Goal: Information Seeking & Learning: Learn about a topic

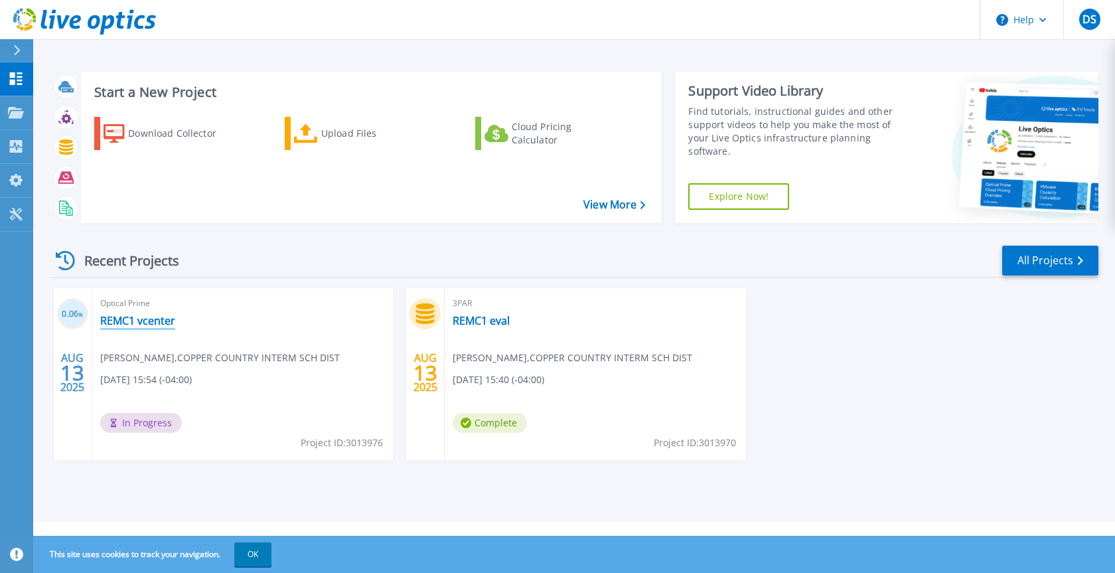
click at [168, 319] on link "REMC1 vcenter" at bounding box center [137, 320] width 75 height 13
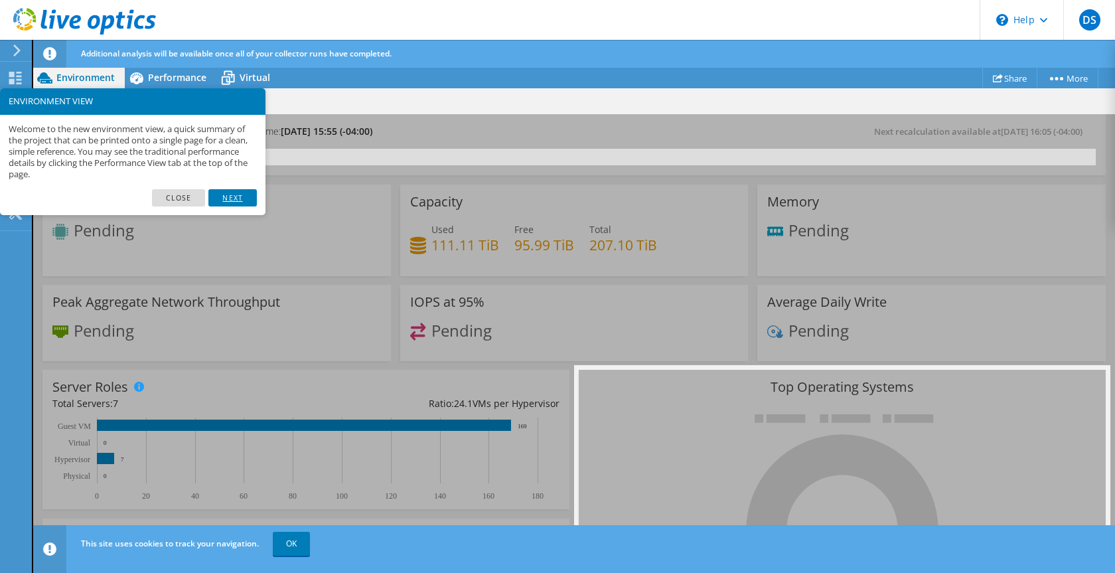
click at [238, 193] on link "Next" at bounding box center [232, 197] width 48 height 17
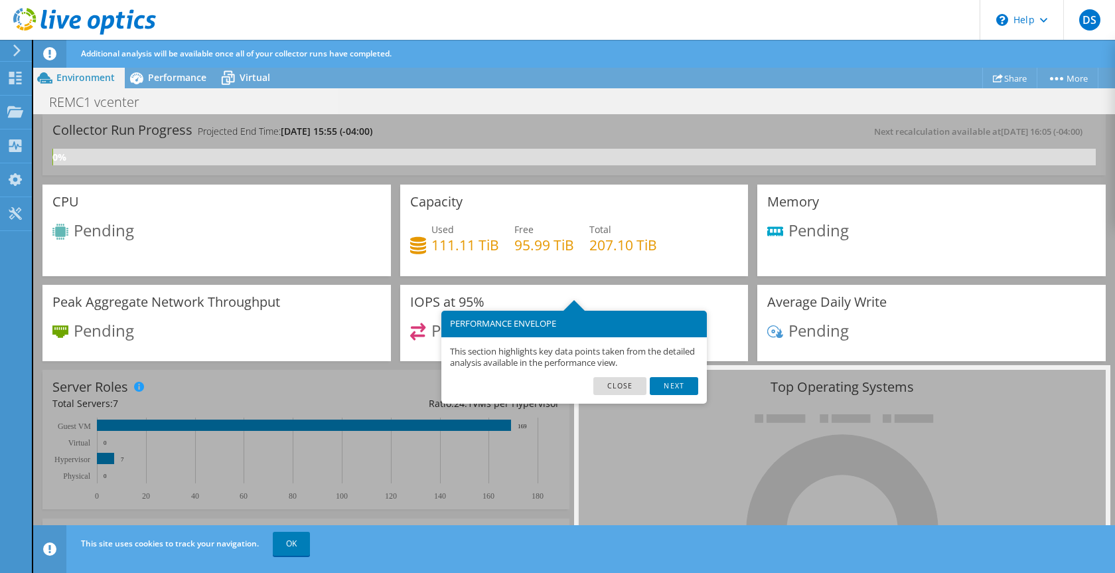
scroll to position [66, 0]
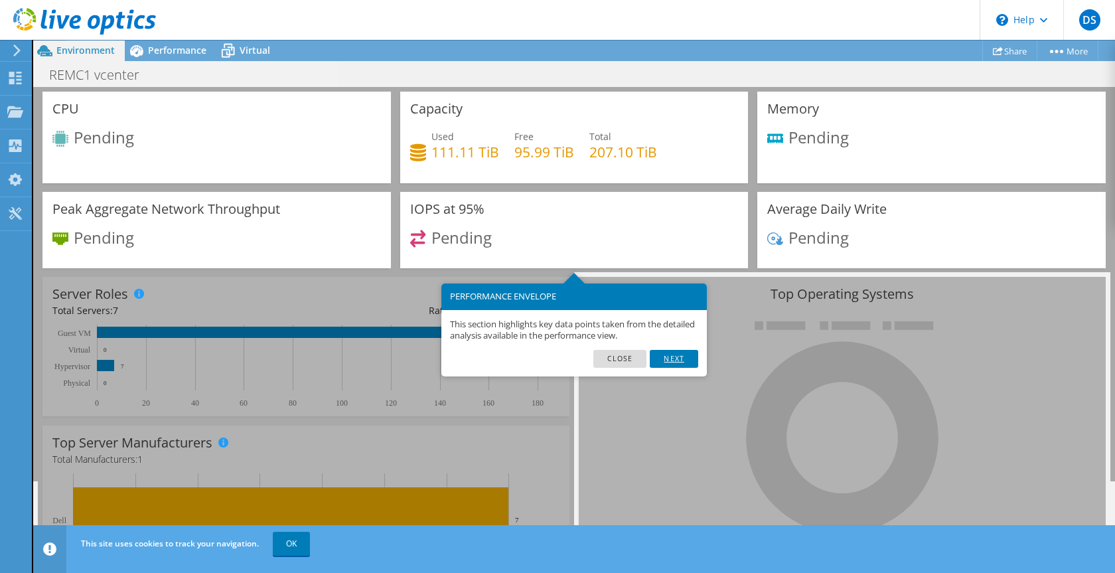
click at [680, 359] on link "Next" at bounding box center [674, 358] width 48 height 17
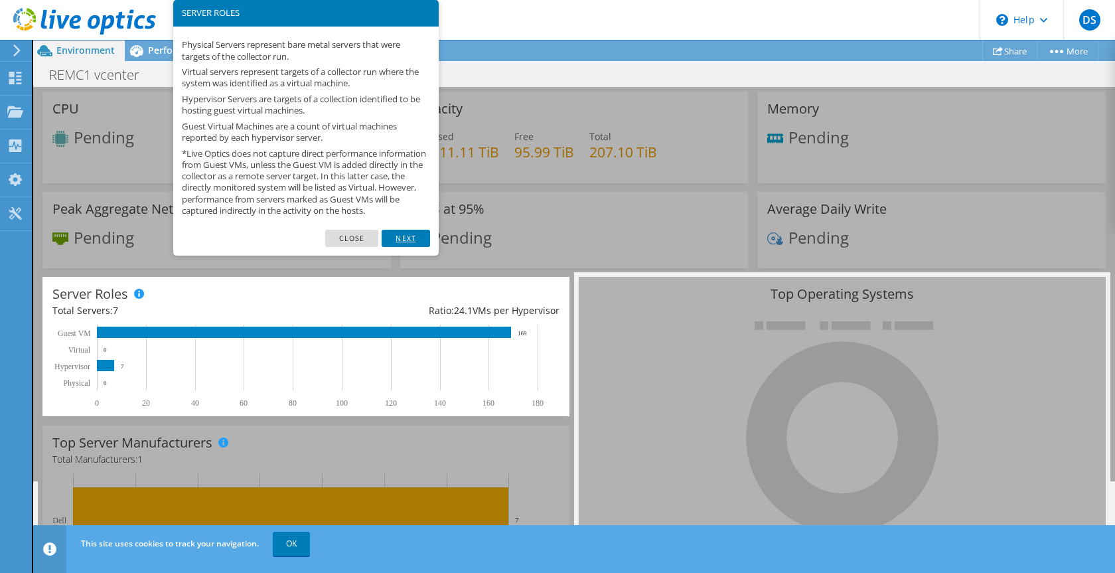
click at [405, 247] on link "Next" at bounding box center [406, 238] width 48 height 17
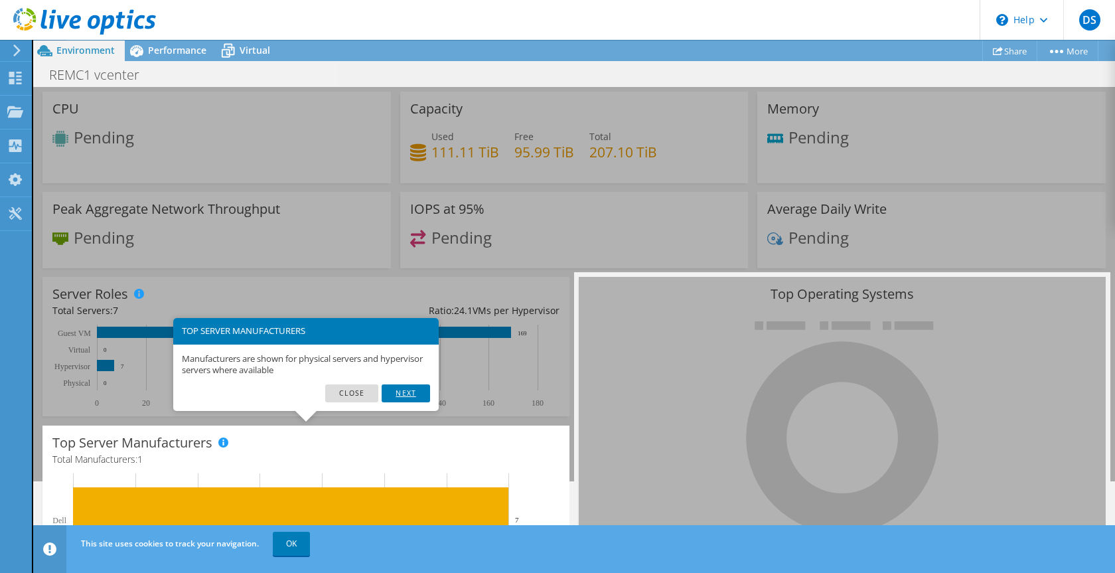
click at [423, 396] on link "Next" at bounding box center [406, 392] width 48 height 17
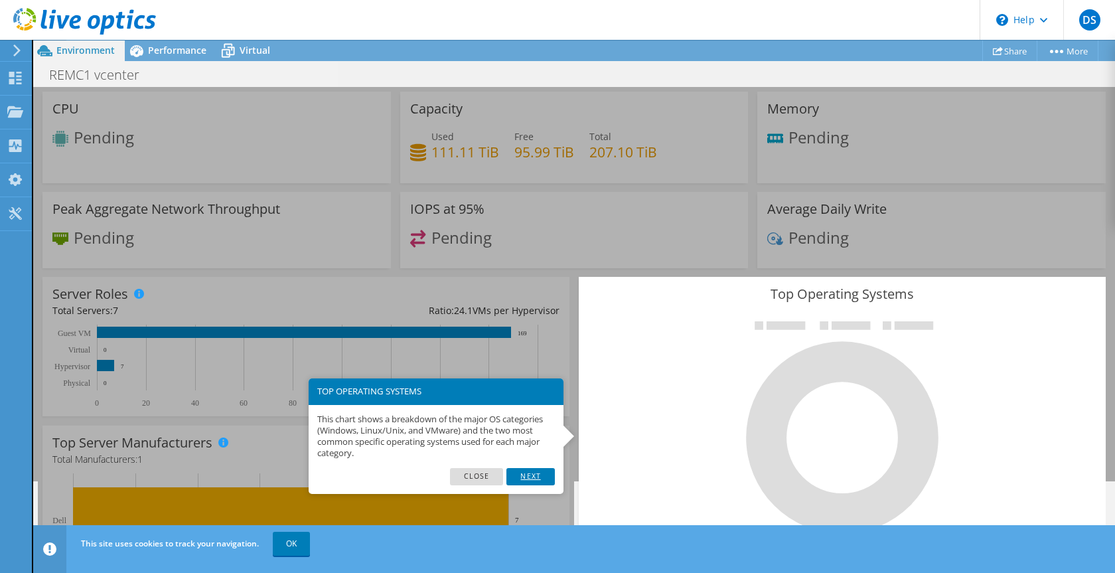
click at [540, 474] on link "Next" at bounding box center [530, 476] width 48 height 17
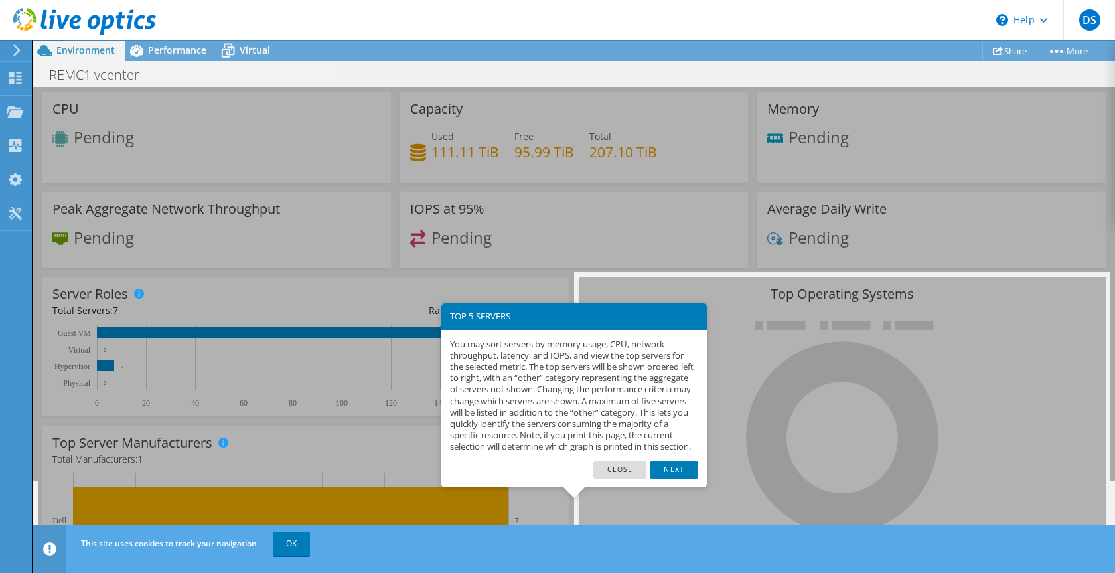
scroll to position [167, 0]
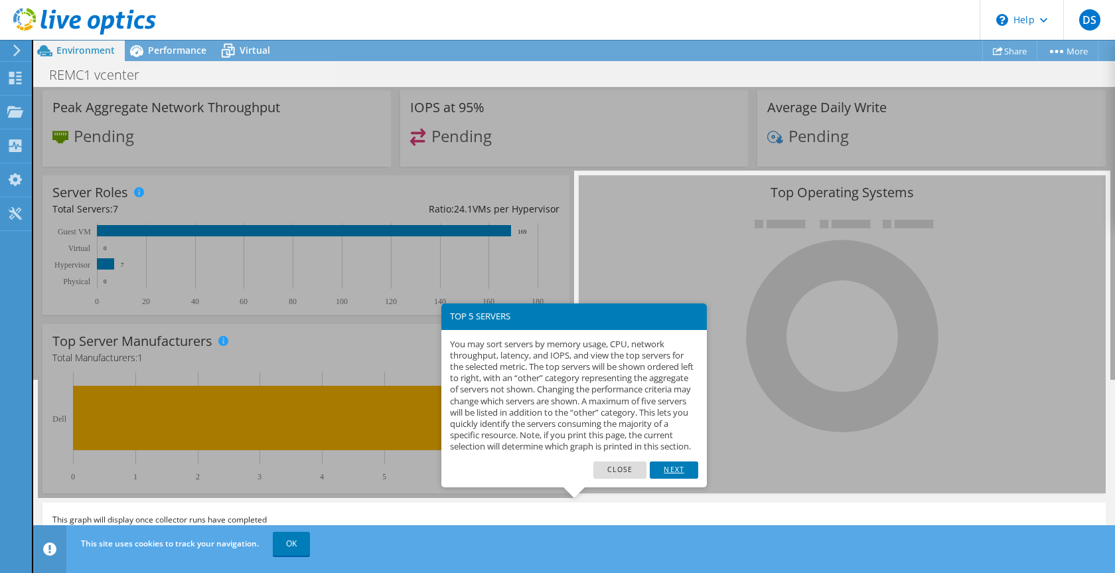
click at [666, 479] on link "Next" at bounding box center [674, 469] width 48 height 17
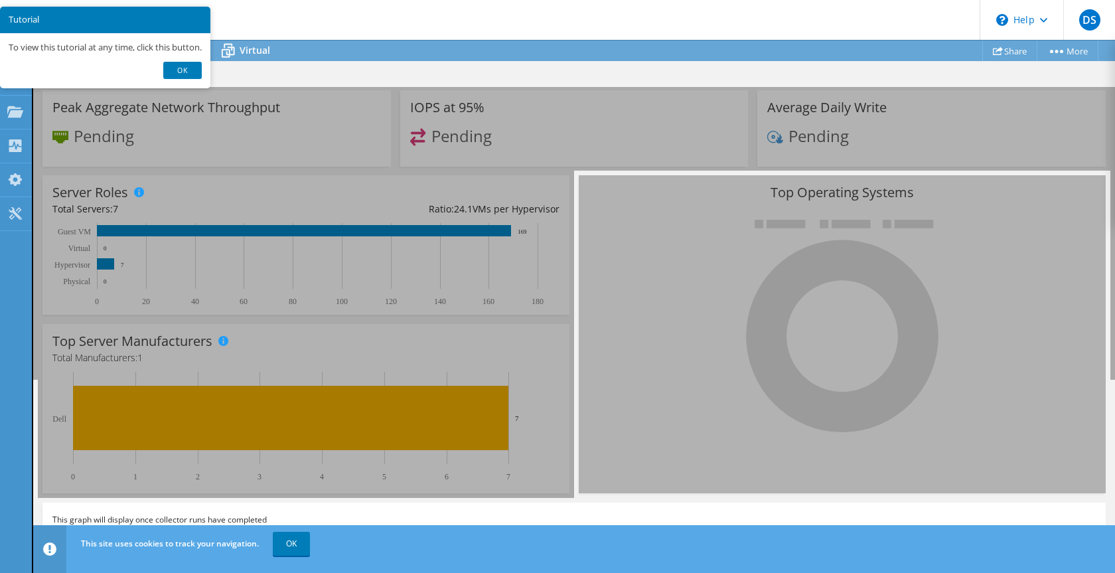
click at [613, 96] on div "IOPS at 95% Pending" at bounding box center [574, 128] width 348 height 77
click at [179, 67] on link "Ok" at bounding box center [182, 70] width 38 height 17
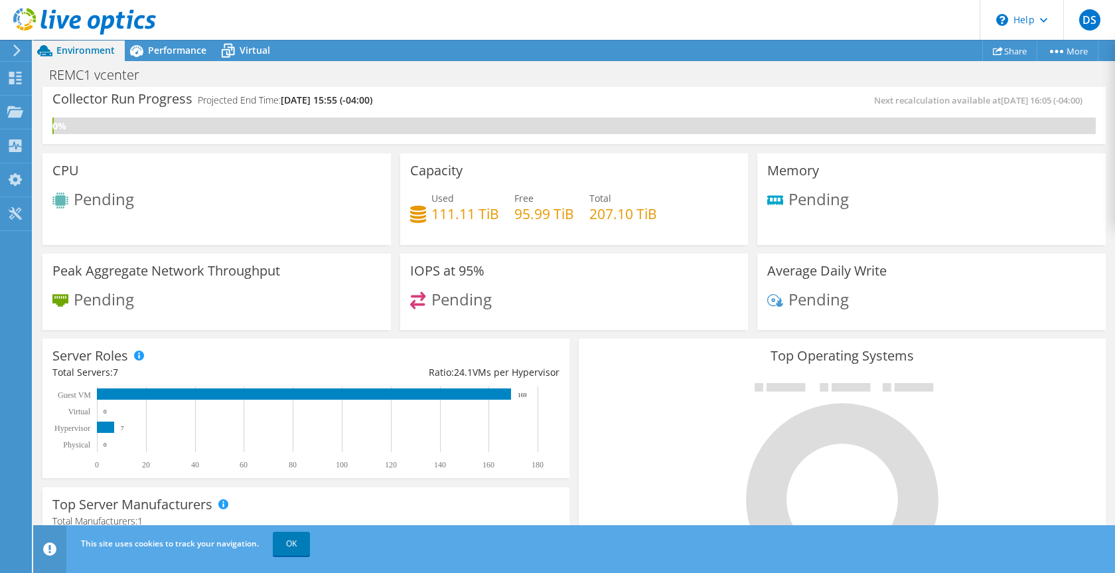
scroll to position [0, 0]
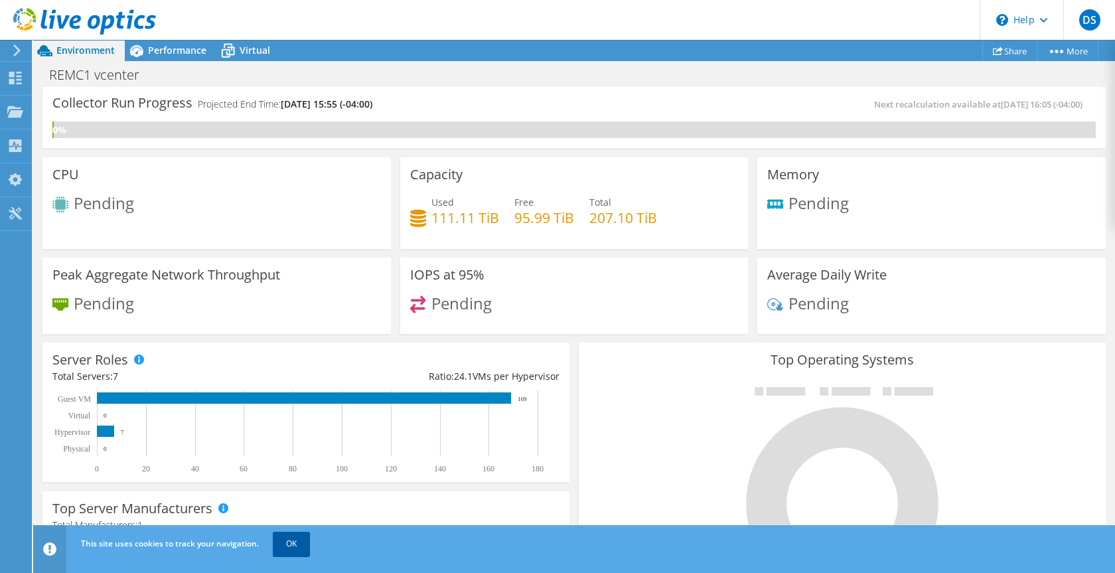
click at [297, 552] on link "OK" at bounding box center [291, 544] width 37 height 24
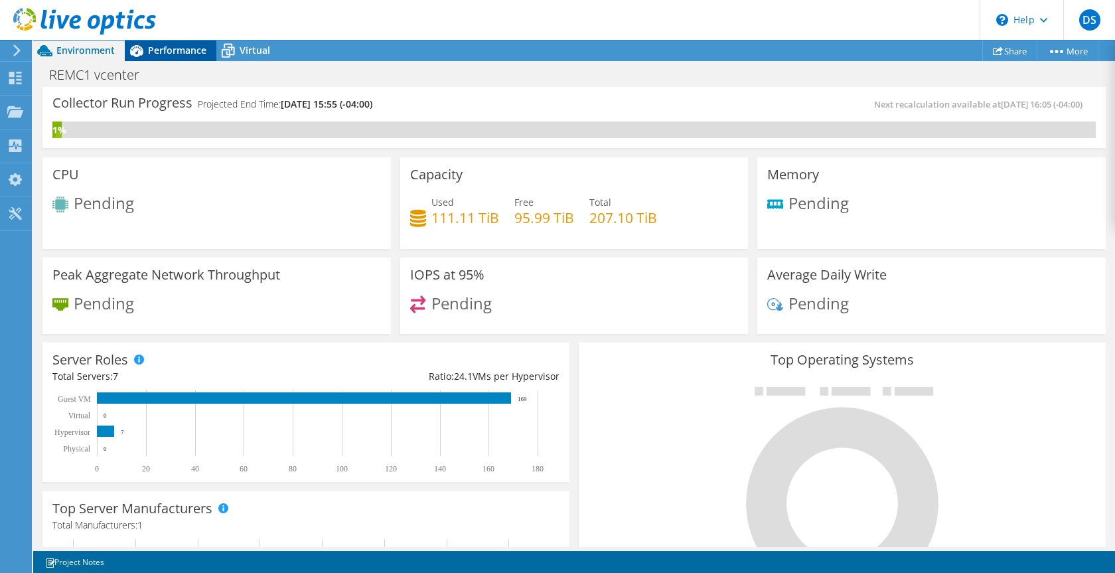
click at [180, 51] on span "Performance" at bounding box center [177, 50] width 58 height 13
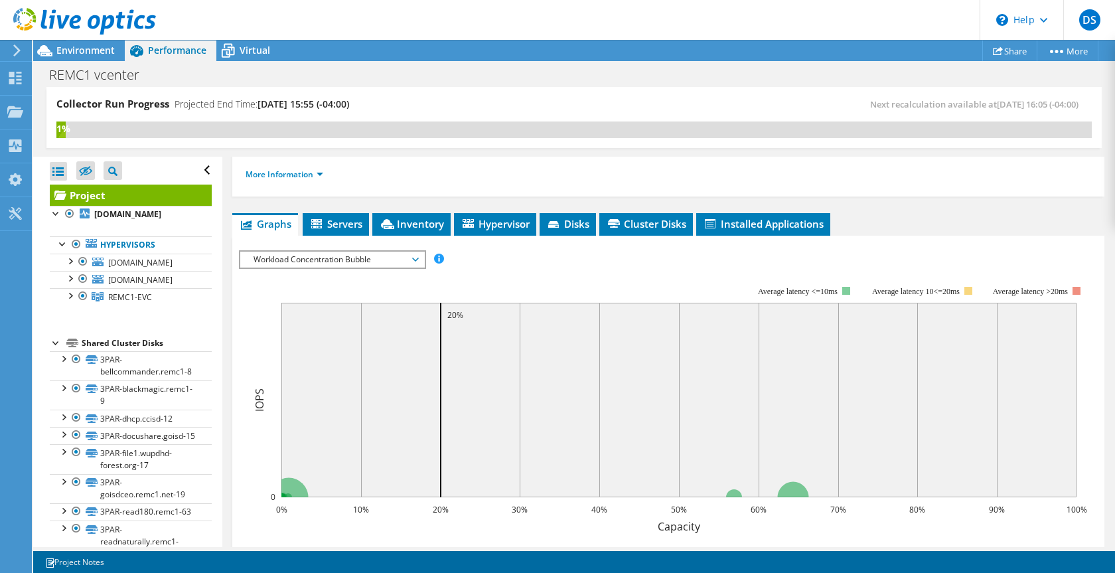
scroll to position [135, 0]
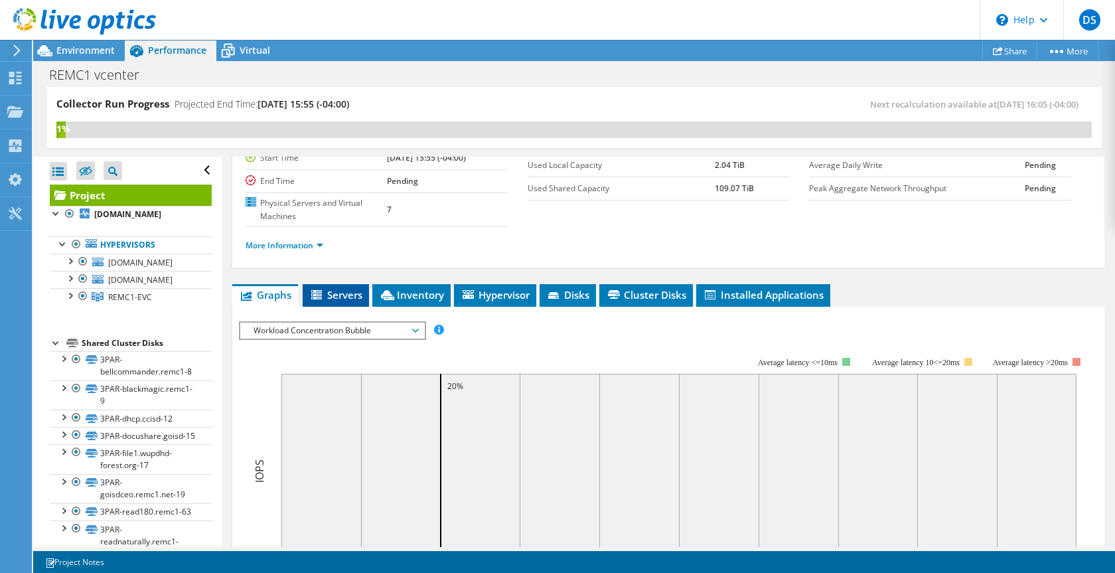
click at [335, 296] on span "Servers" at bounding box center [335, 294] width 53 height 13
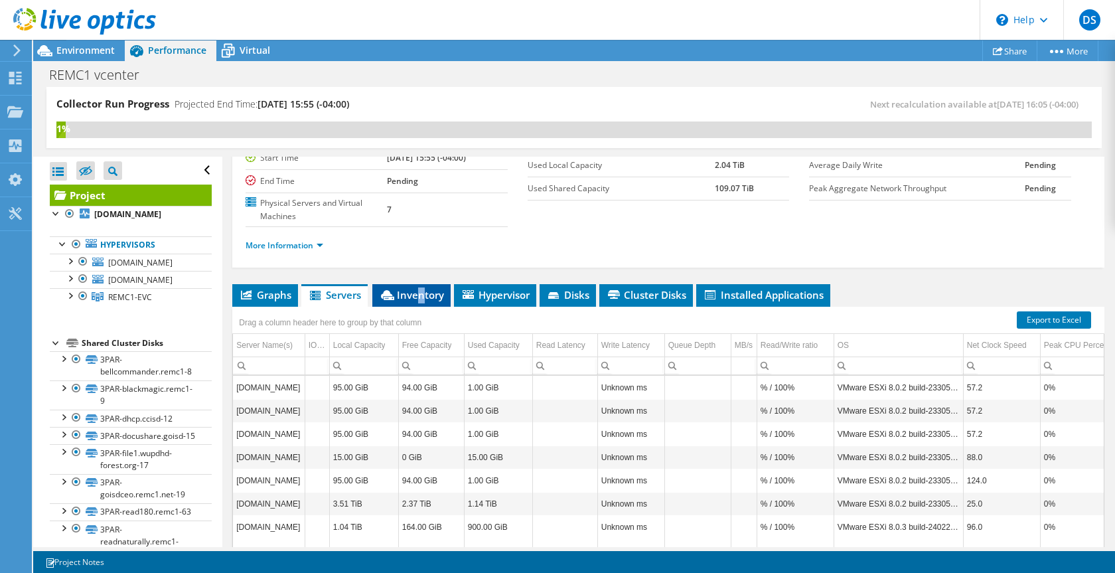
click at [420, 299] on span "Inventory" at bounding box center [411, 294] width 65 height 13
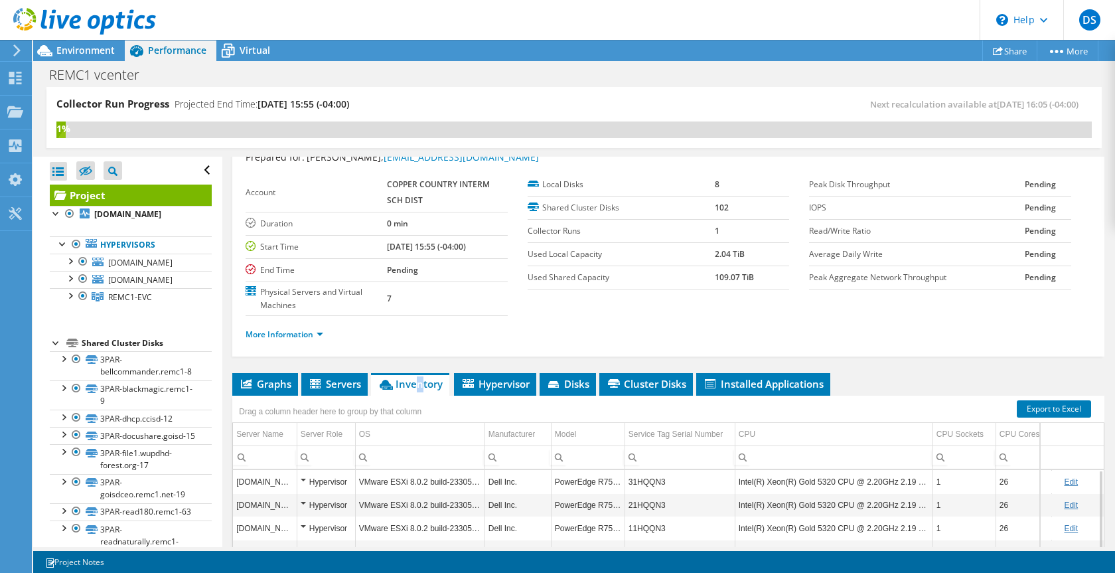
scroll to position [24, 0]
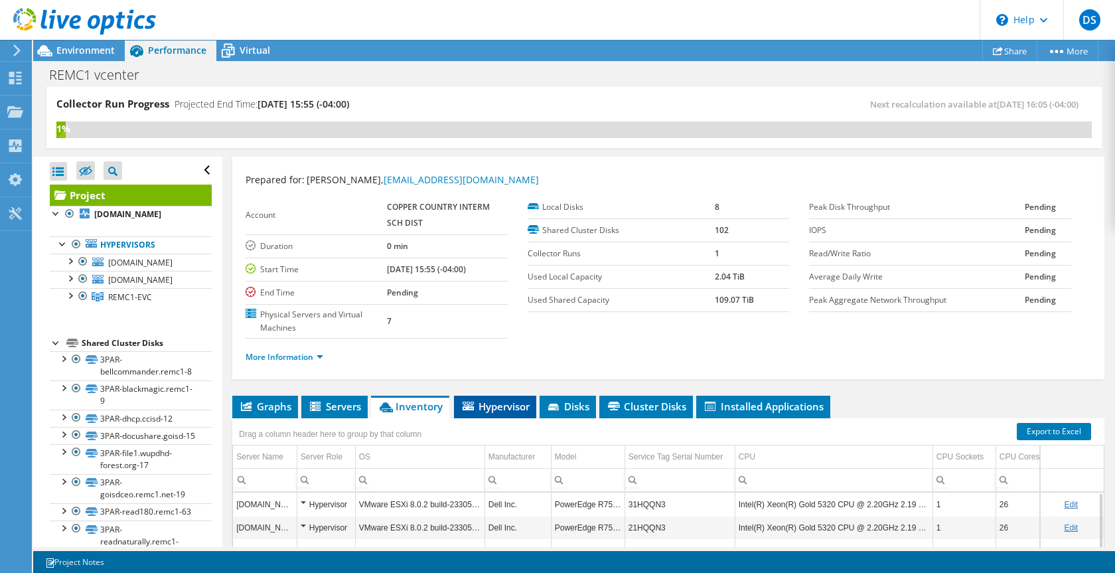
click at [511, 409] on span "Hypervisor" at bounding box center [495, 406] width 69 height 13
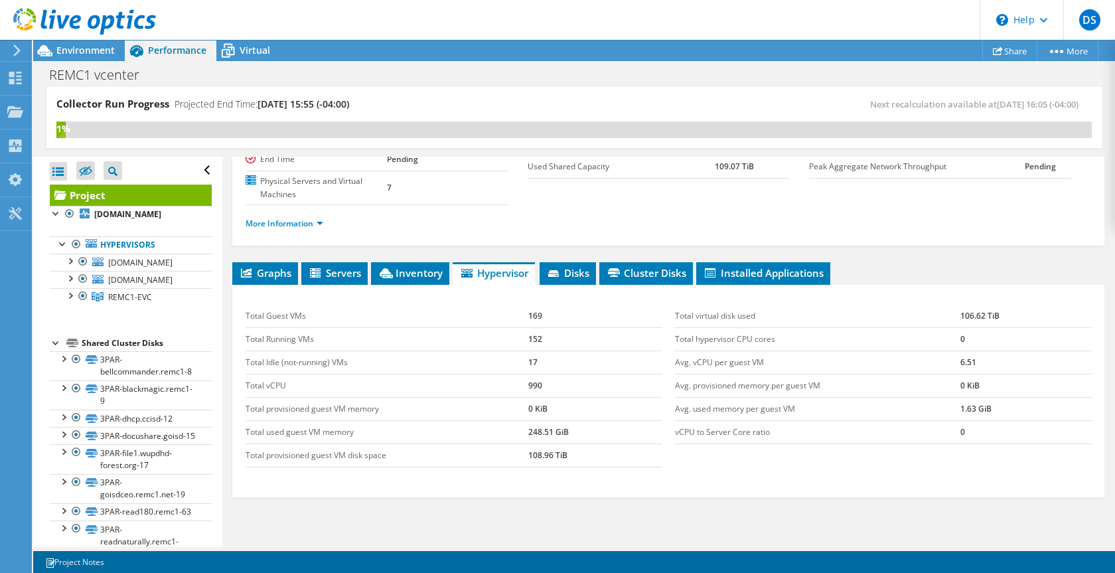
scroll to position [159, 0]
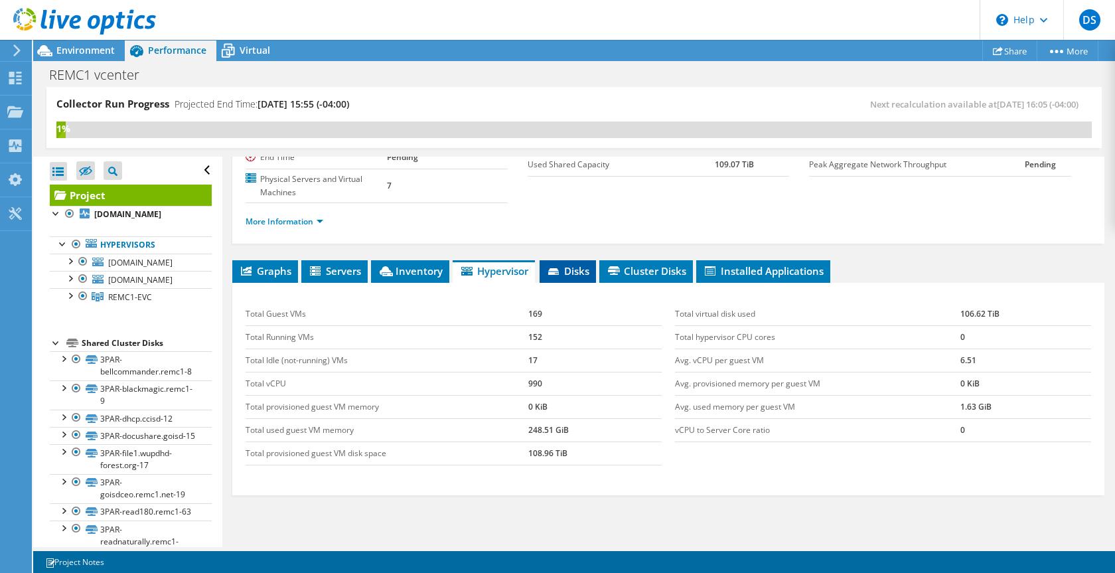
click at [558, 271] on icon at bounding box center [554, 272] width 13 height 9
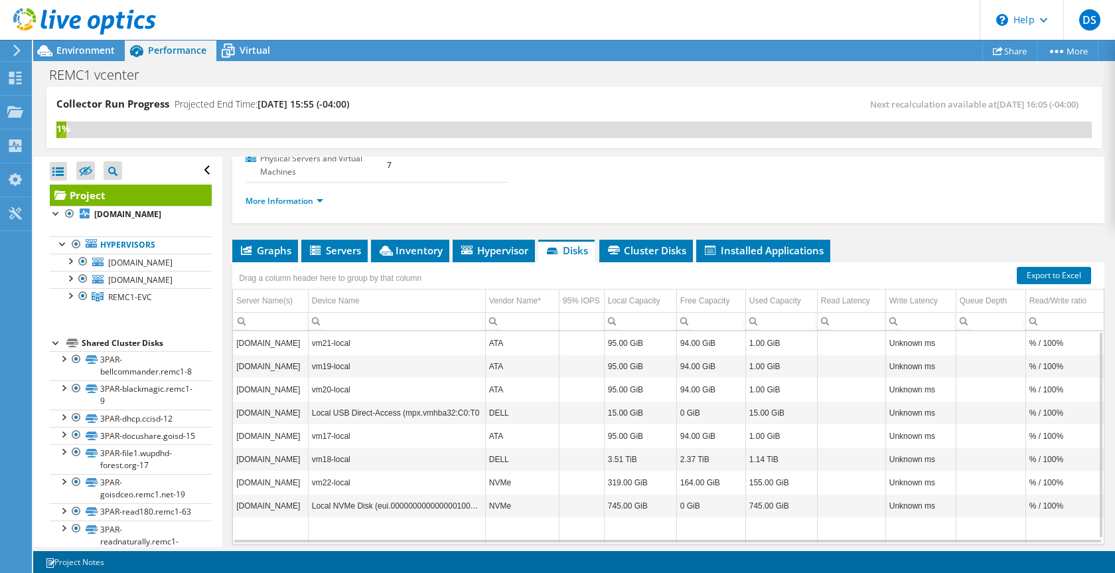
scroll to position [92, 0]
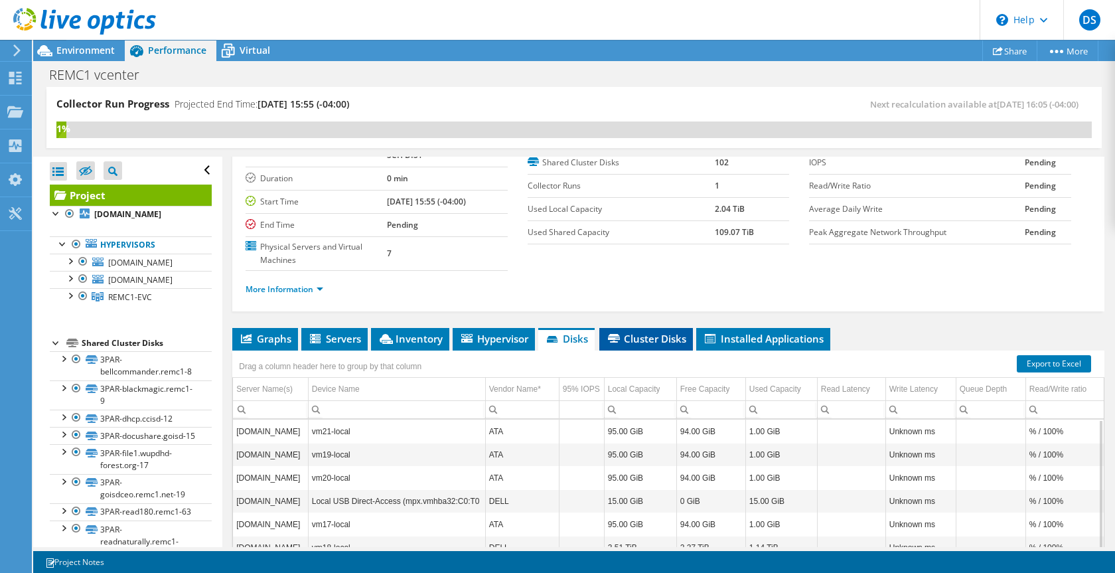
click at [638, 340] on span "Cluster Disks" at bounding box center [646, 338] width 80 height 13
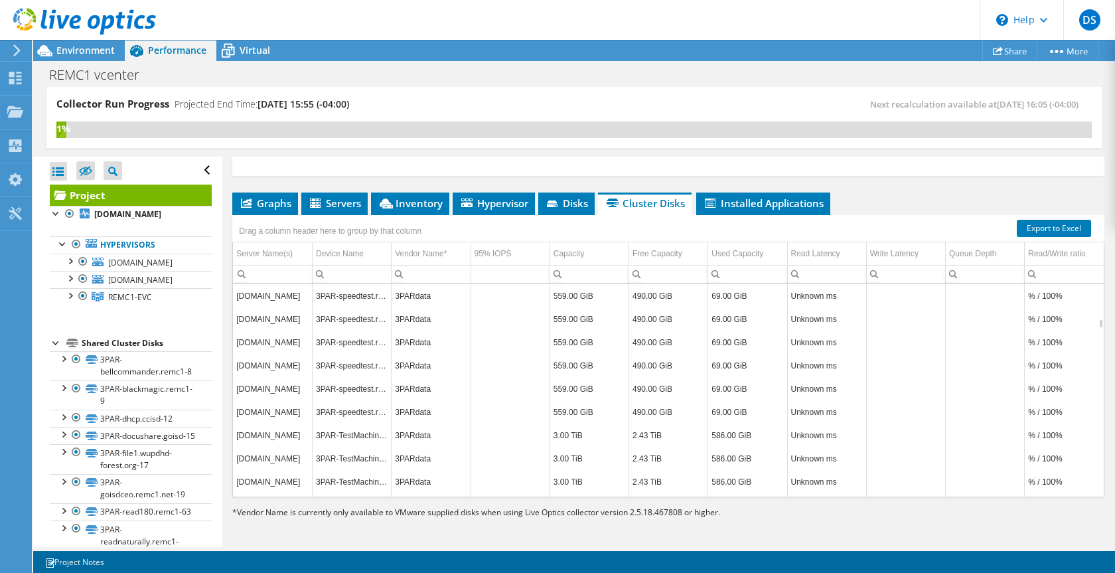
scroll to position [2549, 0]
click at [733, 198] on span "Installed Applications" at bounding box center [763, 202] width 121 height 13
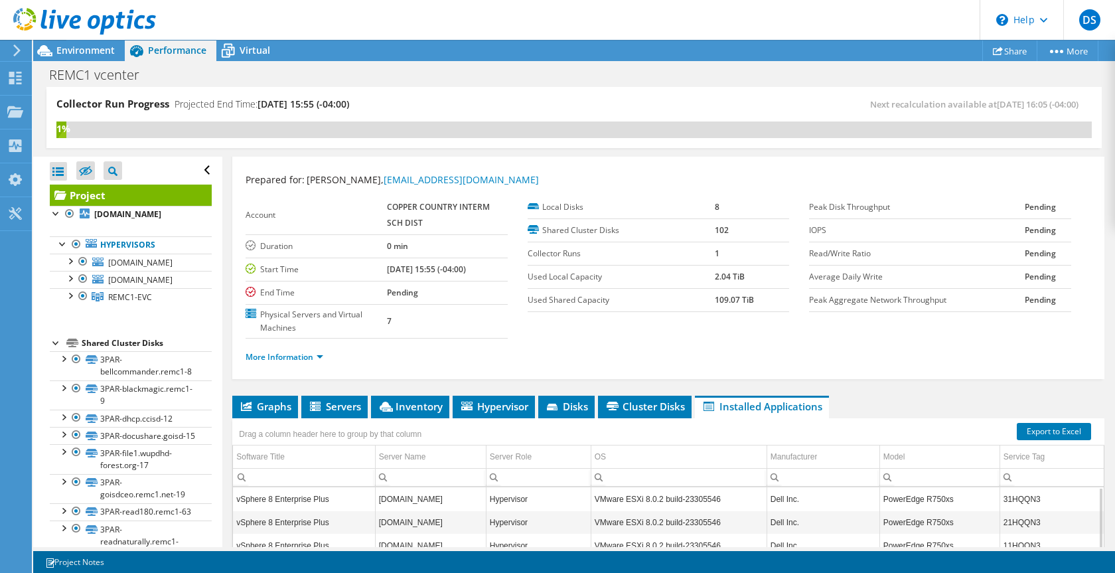
scroll to position [0, 0]
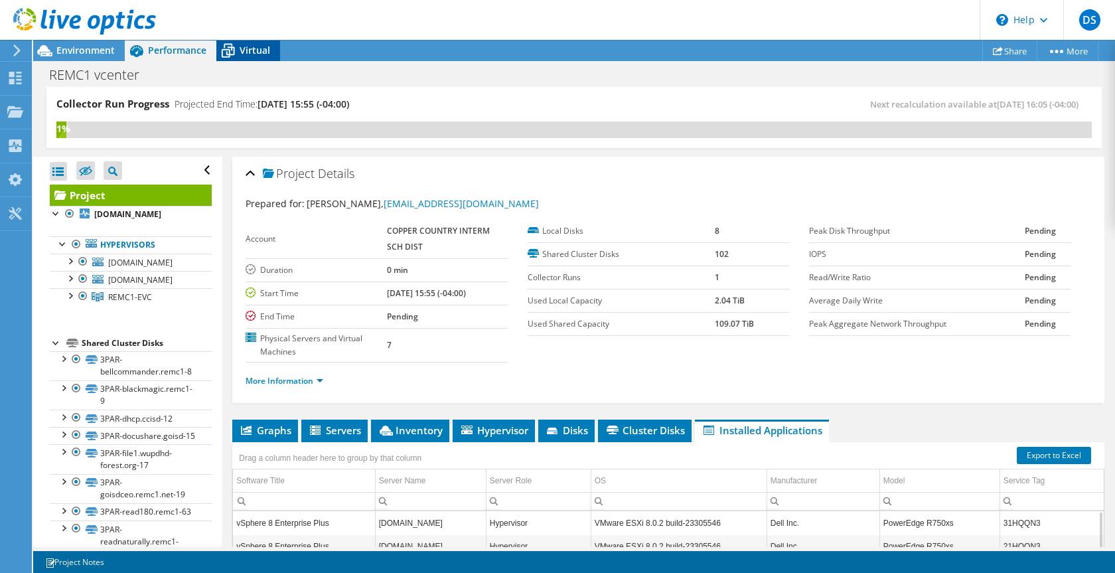
click at [238, 46] on icon at bounding box center [227, 50] width 23 height 23
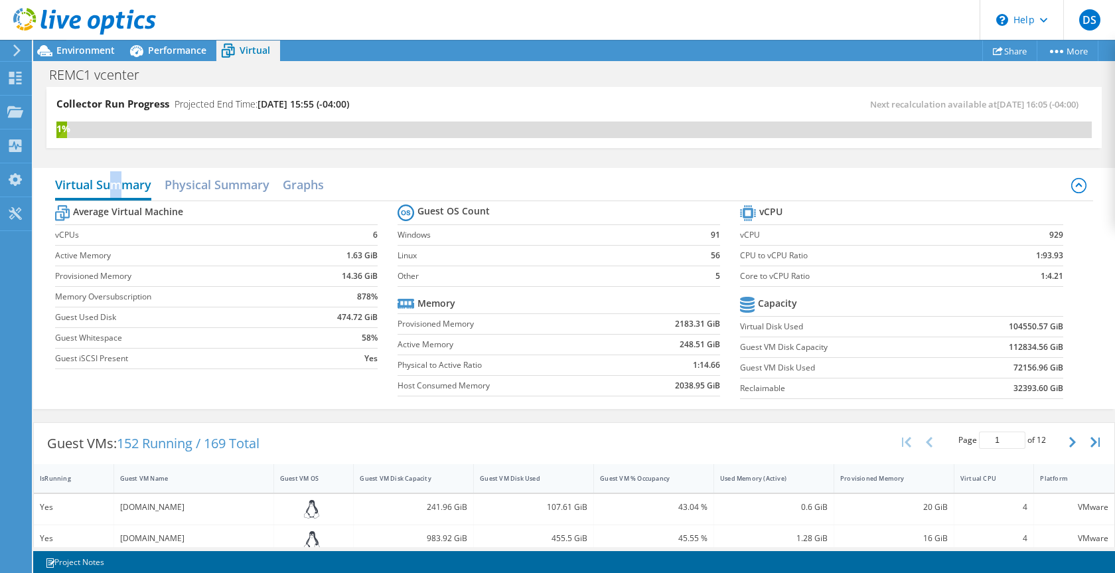
click at [116, 186] on h2 "Virtual Summary" at bounding box center [103, 185] width 96 height 29
click at [64, 48] on span "Environment" at bounding box center [85, 50] width 58 height 13
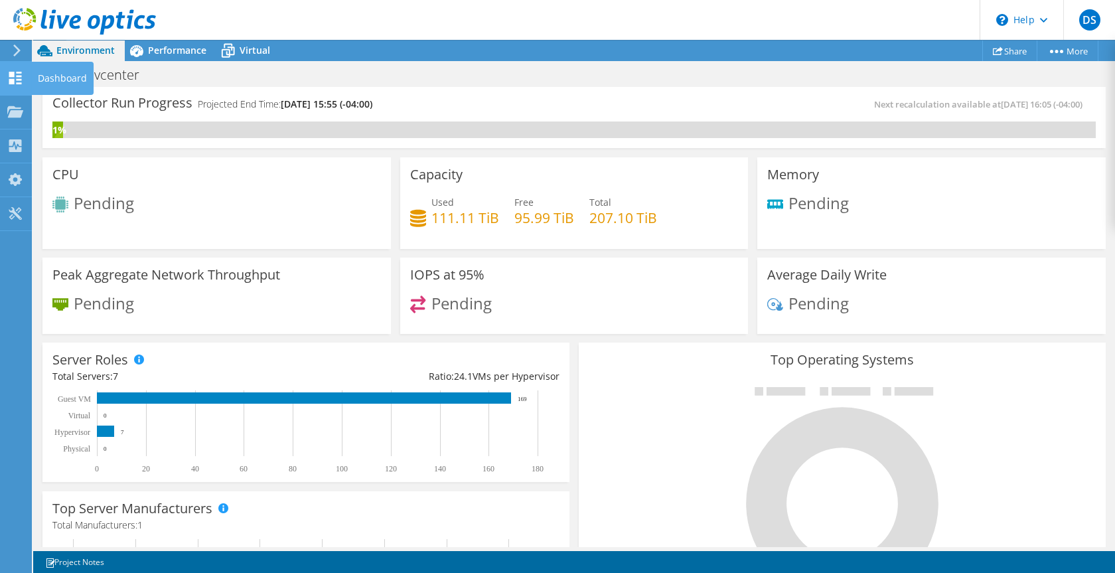
click at [10, 76] on use at bounding box center [15, 78] width 13 height 13
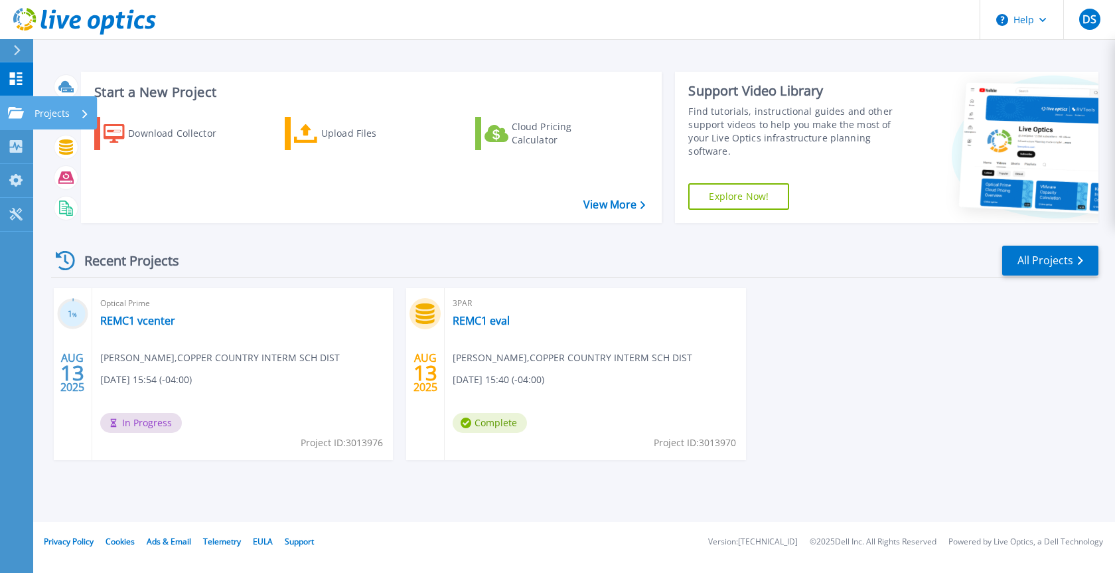
click at [11, 117] on icon at bounding box center [16, 112] width 16 height 11
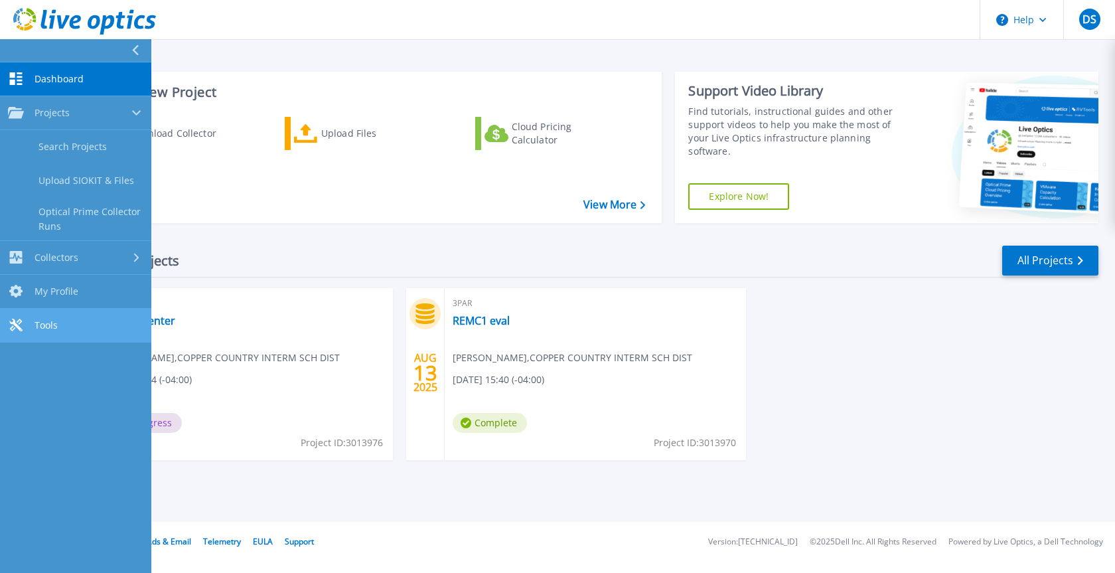
click at [54, 328] on span "Tools" at bounding box center [46, 325] width 23 height 12
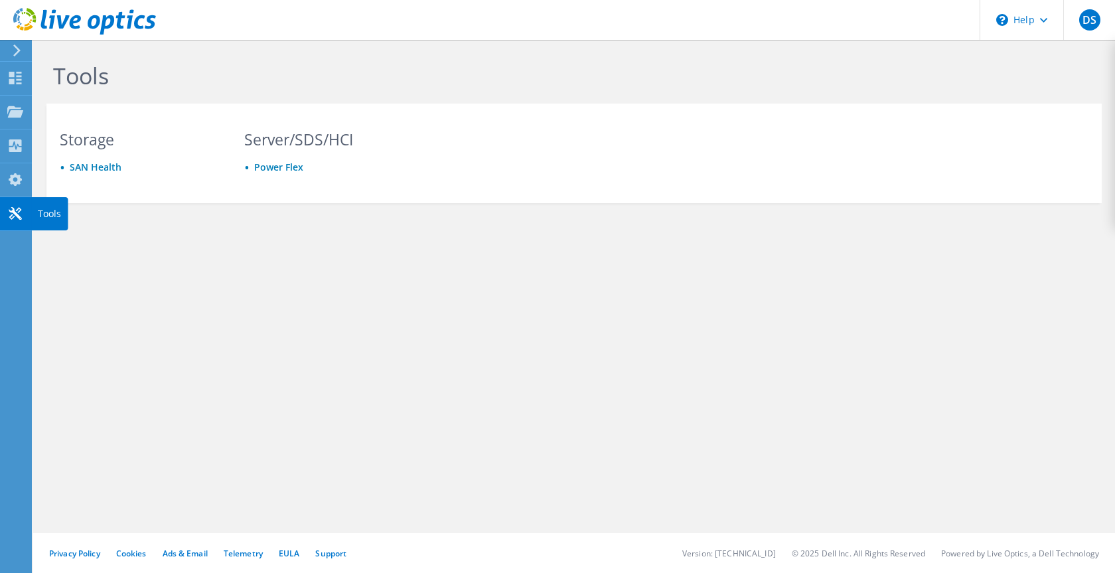
click at [15, 214] on use at bounding box center [15, 213] width 13 height 13
click at [18, 175] on icon at bounding box center [15, 179] width 16 height 13
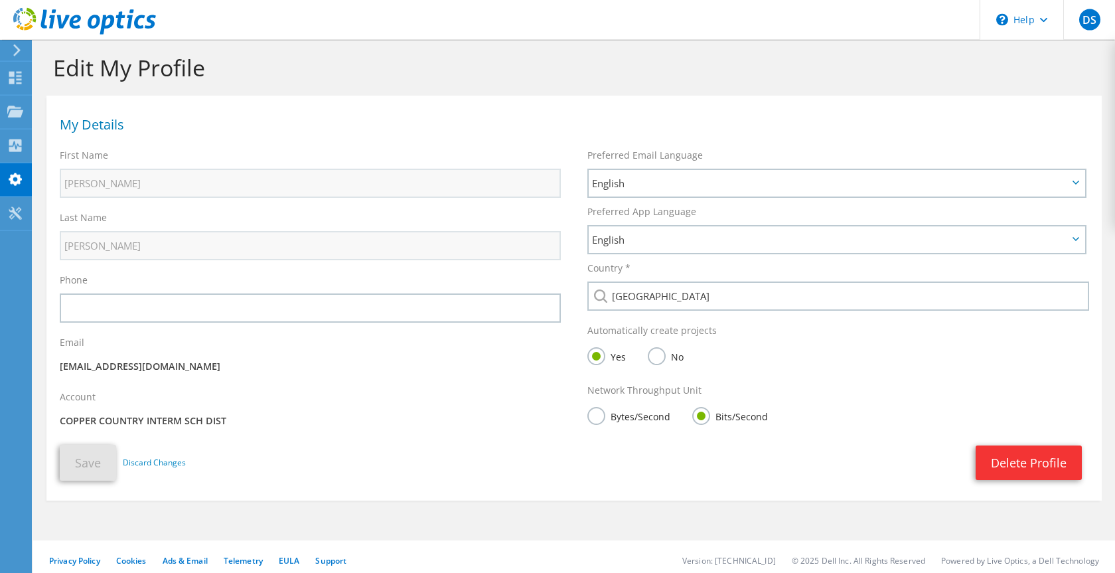
scroll to position [15, 0]
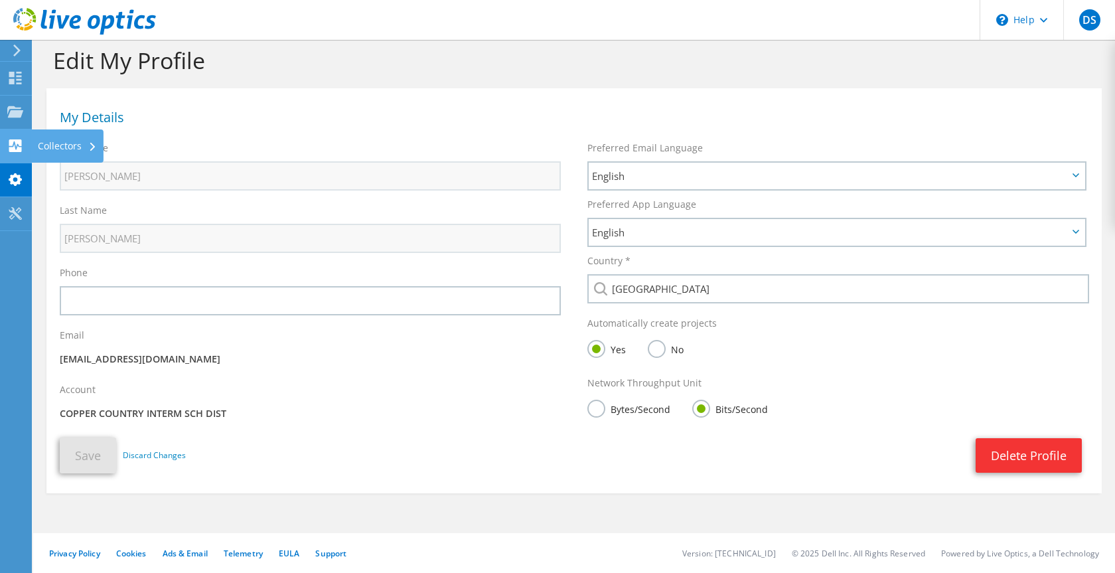
click at [13, 146] on icon at bounding box center [15, 145] width 16 height 13
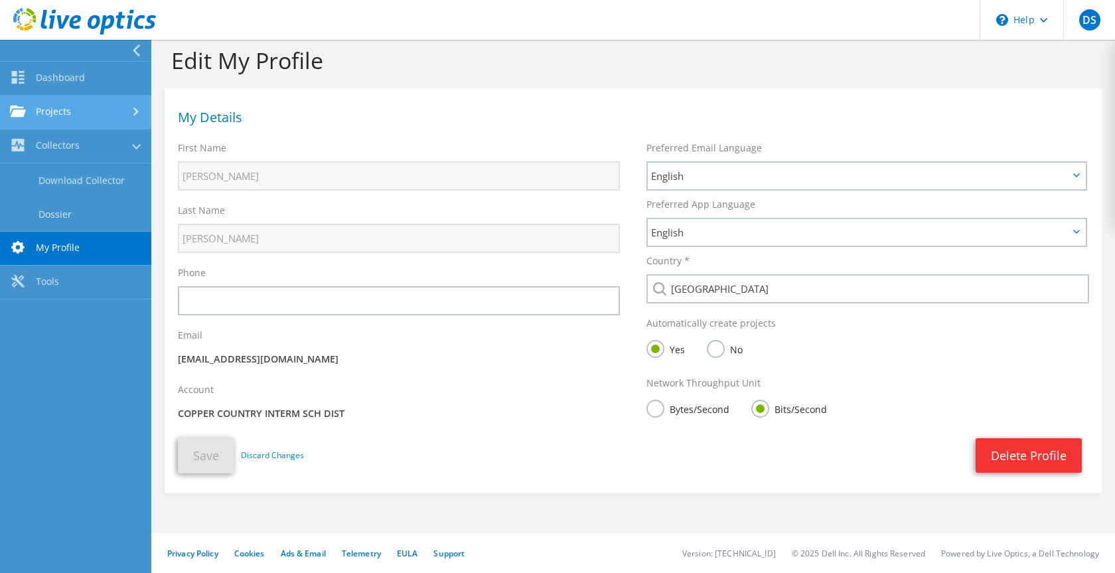
click at [48, 108] on link "Projects" at bounding box center [75, 113] width 151 height 34
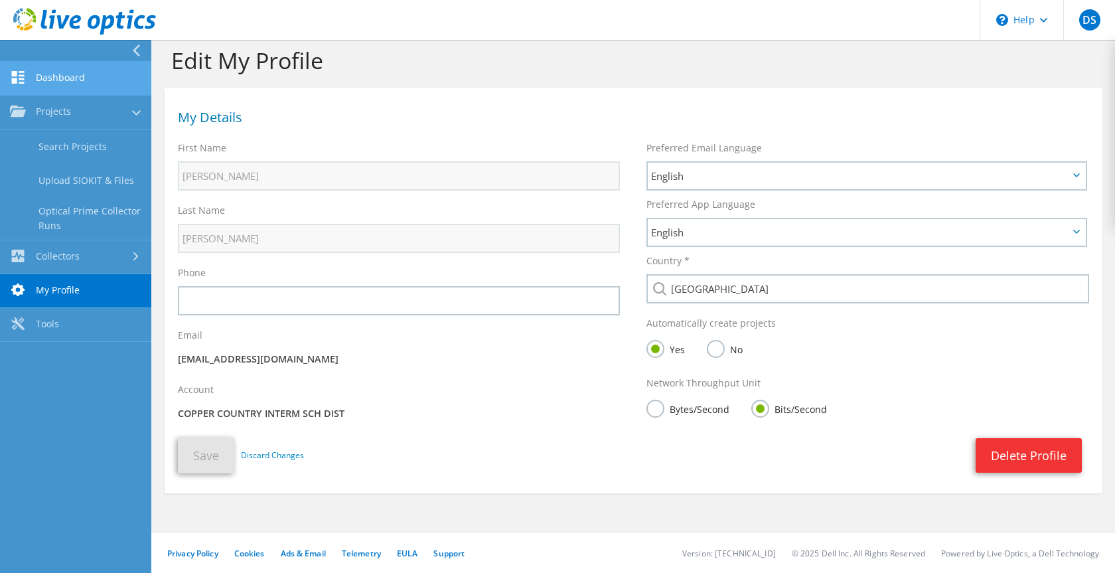
click at [50, 83] on link "Dashboard" at bounding box center [75, 79] width 151 height 34
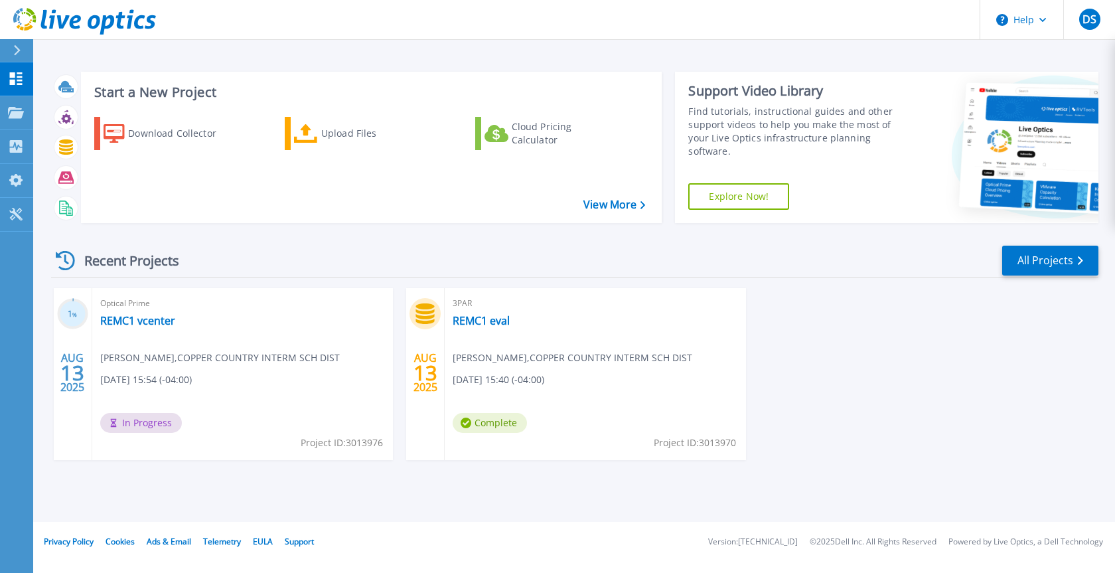
click at [20, 50] on icon at bounding box center [17, 50] width 7 height 11
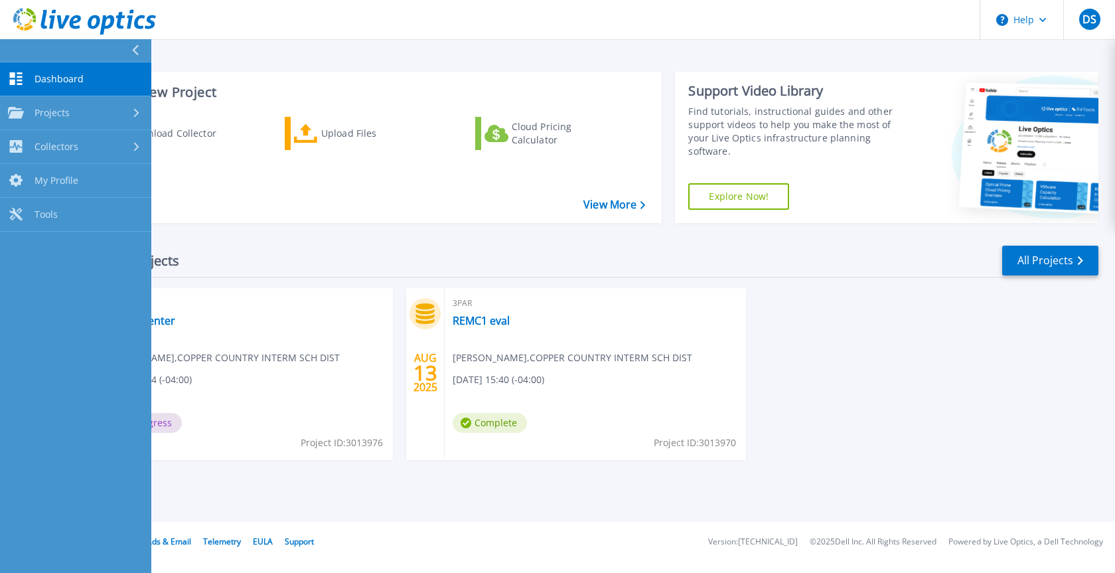
click at [146, 47] on div at bounding box center [140, 50] width 21 height 23
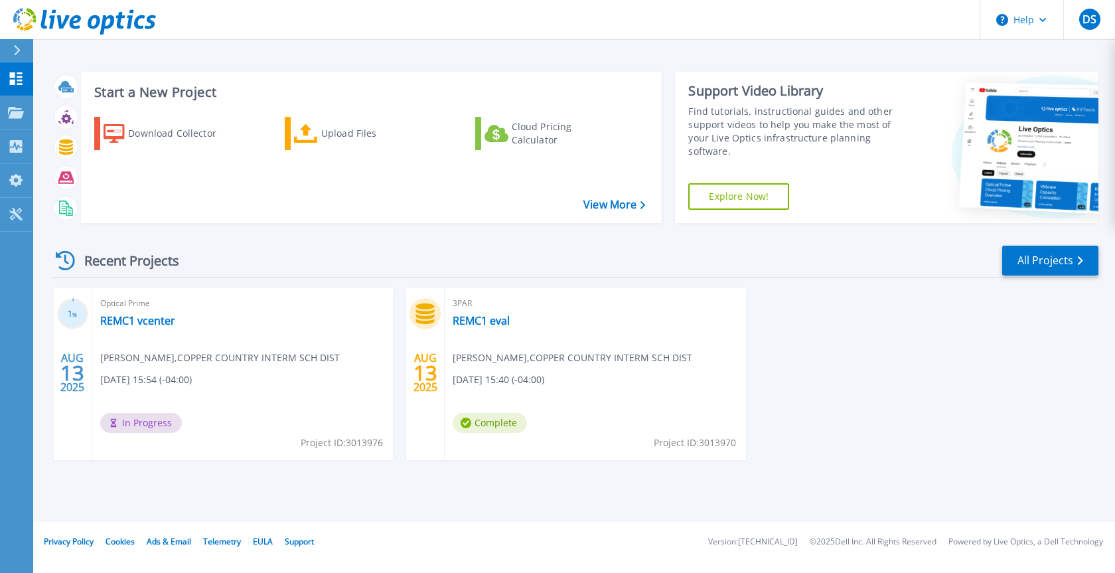
click at [89, 21] on icon at bounding box center [94, 22] width 13 height 14
click at [121, 425] on span "In Progress" at bounding box center [141, 423] width 82 height 20
click at [148, 319] on link "REMC1 vcenter" at bounding box center [137, 320] width 75 height 13
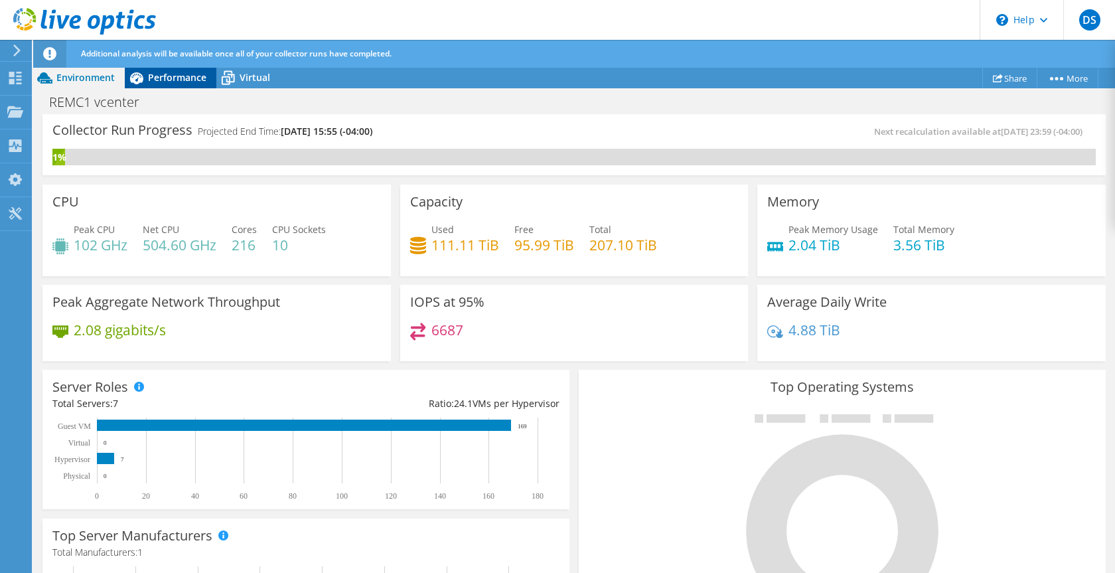
click at [191, 75] on span "Performance" at bounding box center [177, 77] width 58 height 13
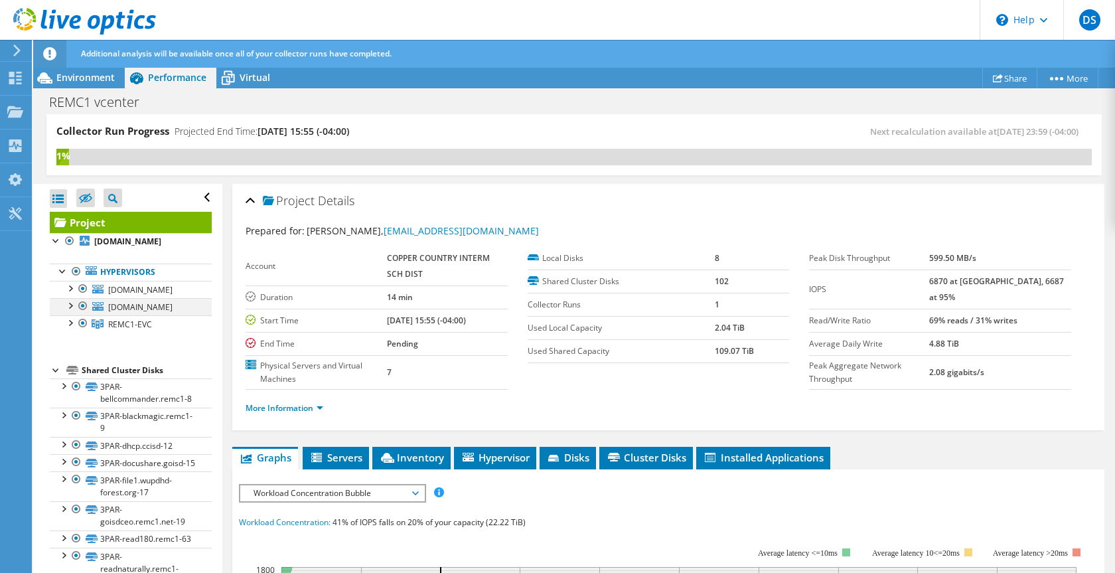
click at [68, 305] on div at bounding box center [69, 304] width 13 height 13
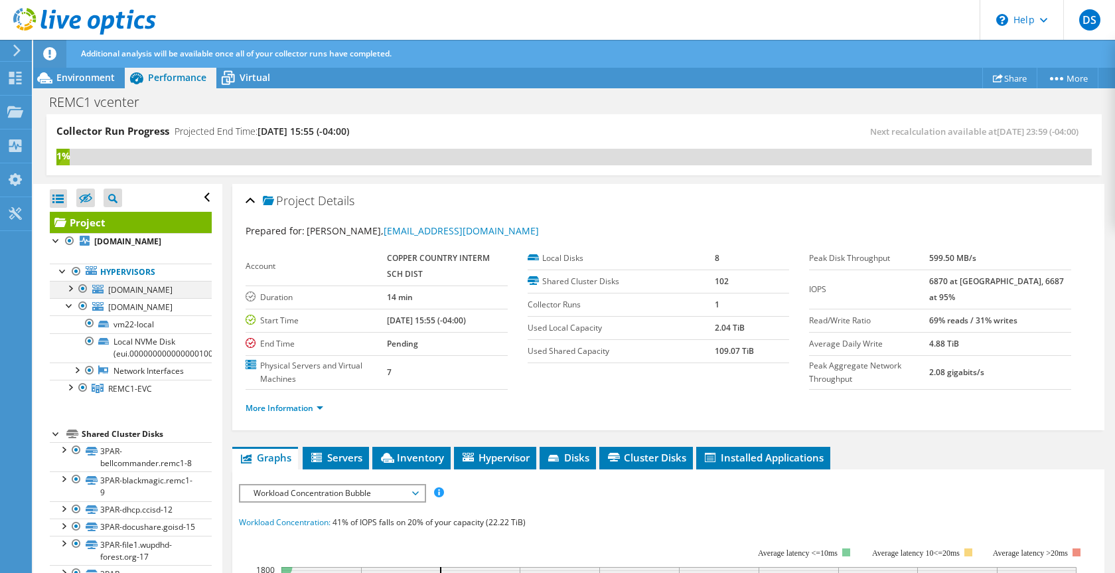
click at [74, 286] on div at bounding box center [69, 287] width 13 height 13
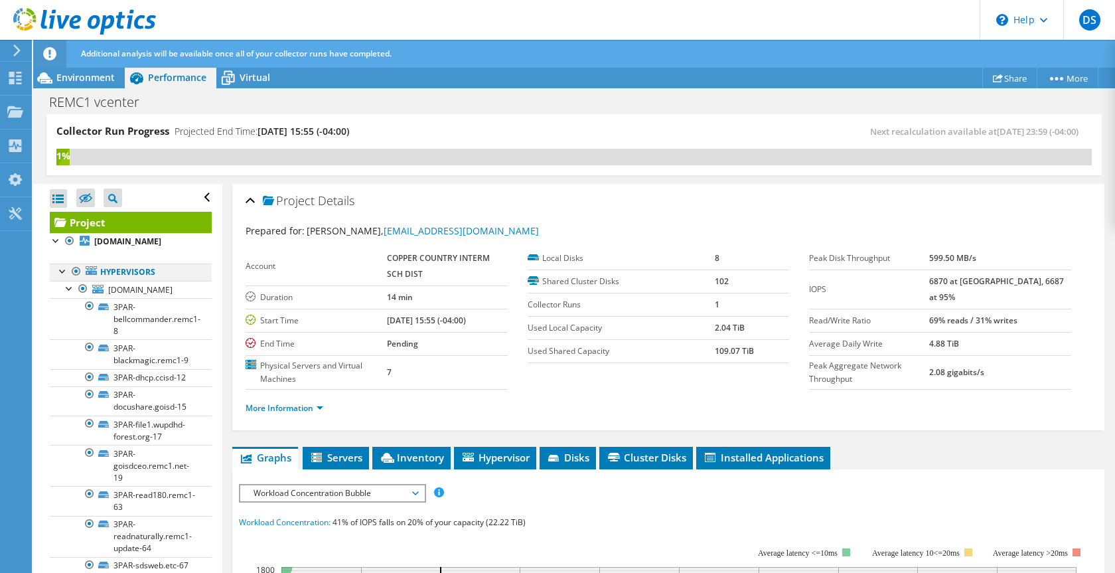
click at [64, 273] on div at bounding box center [62, 269] width 13 height 13
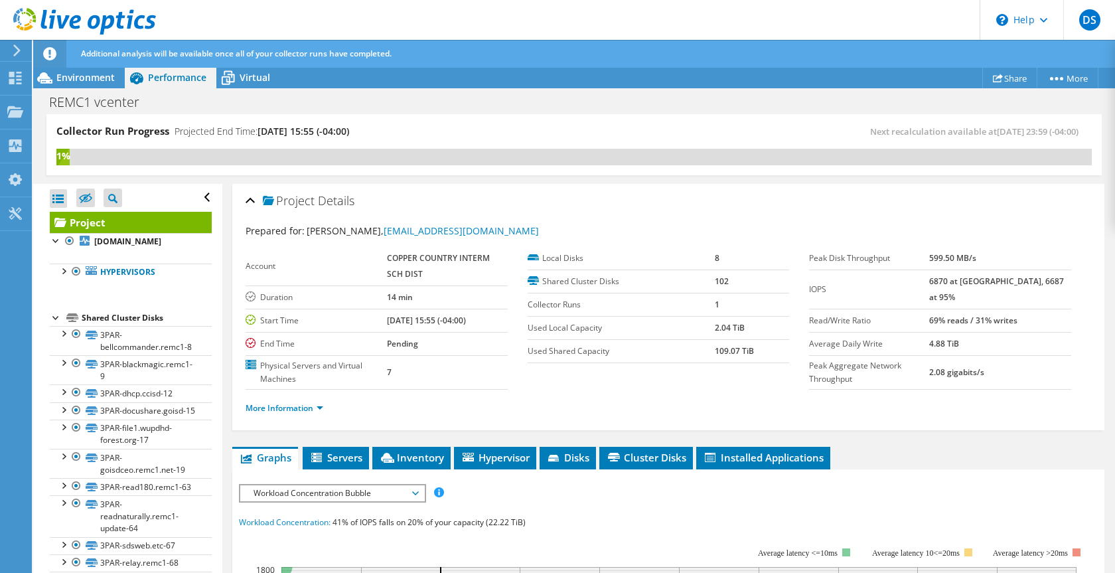
click at [54, 319] on div at bounding box center [56, 316] width 13 height 13
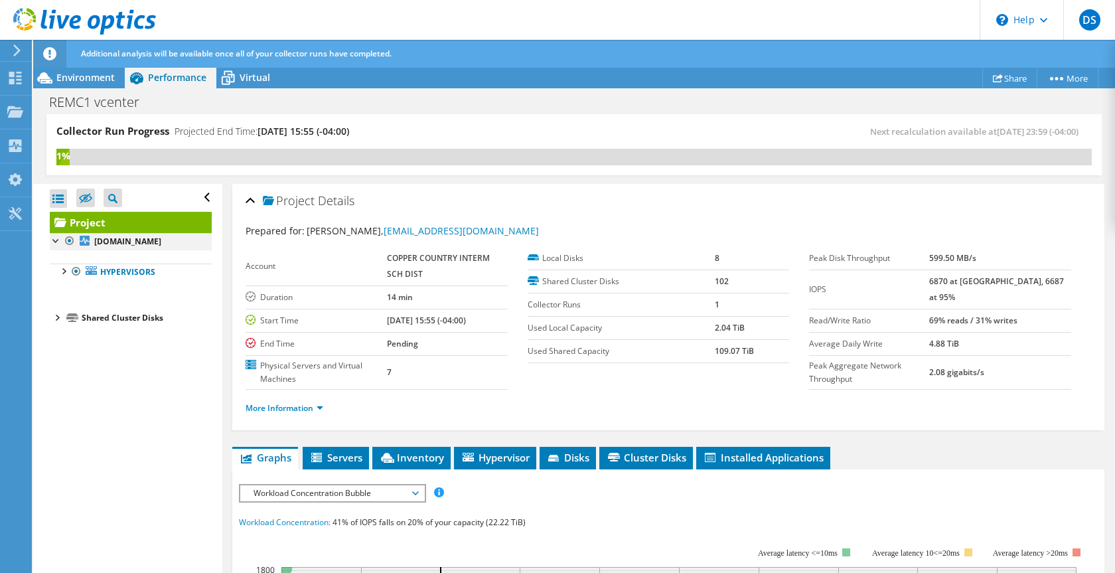
click at [54, 237] on div at bounding box center [56, 239] width 13 height 13
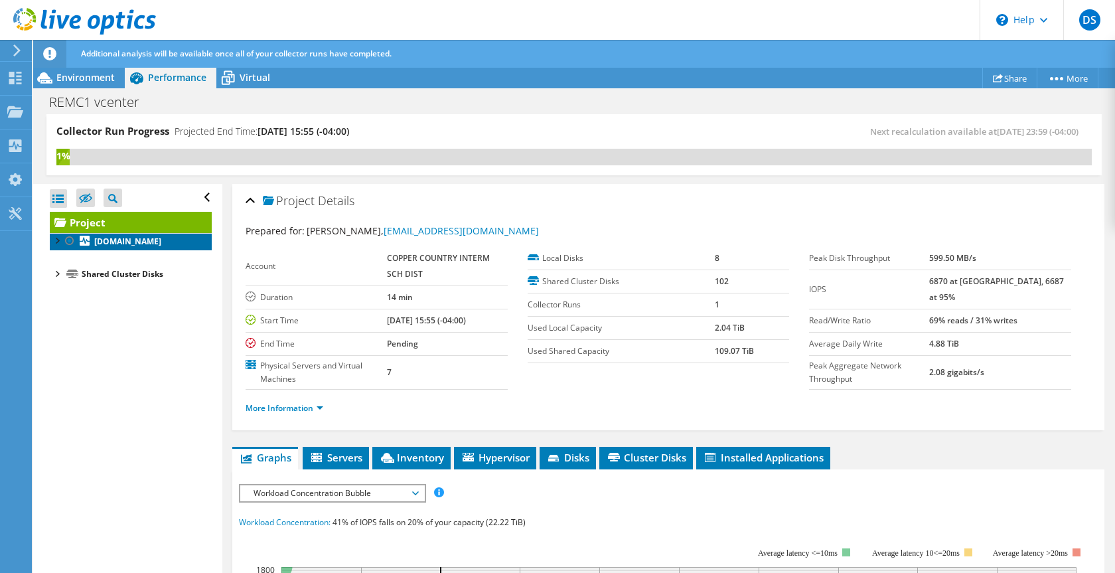
click at [110, 241] on b "vm21.remc1.net" at bounding box center [127, 241] width 67 height 11
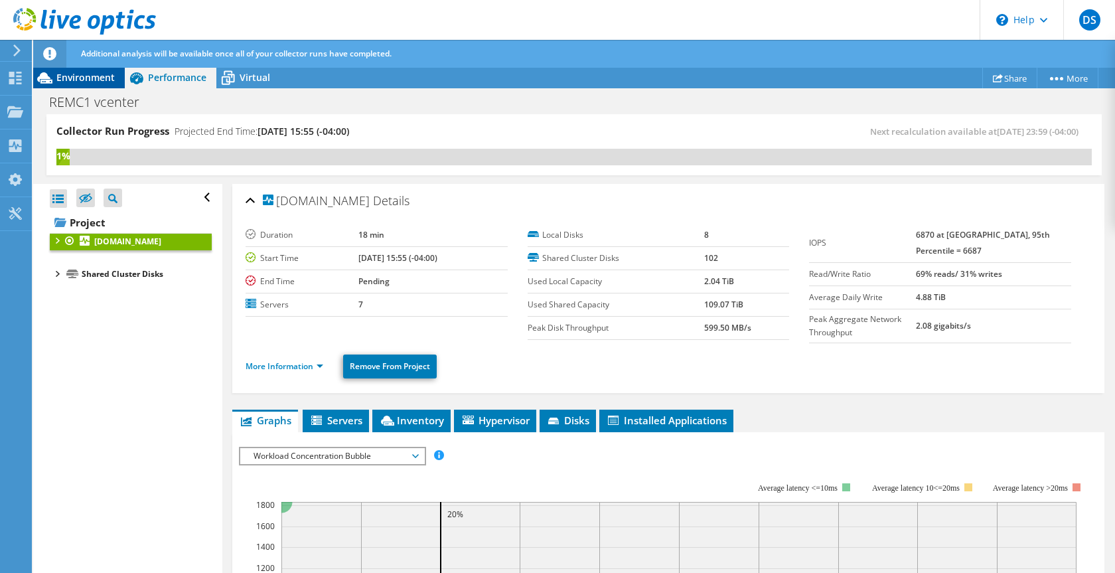
click at [85, 84] on div "Environment" at bounding box center [79, 77] width 92 height 21
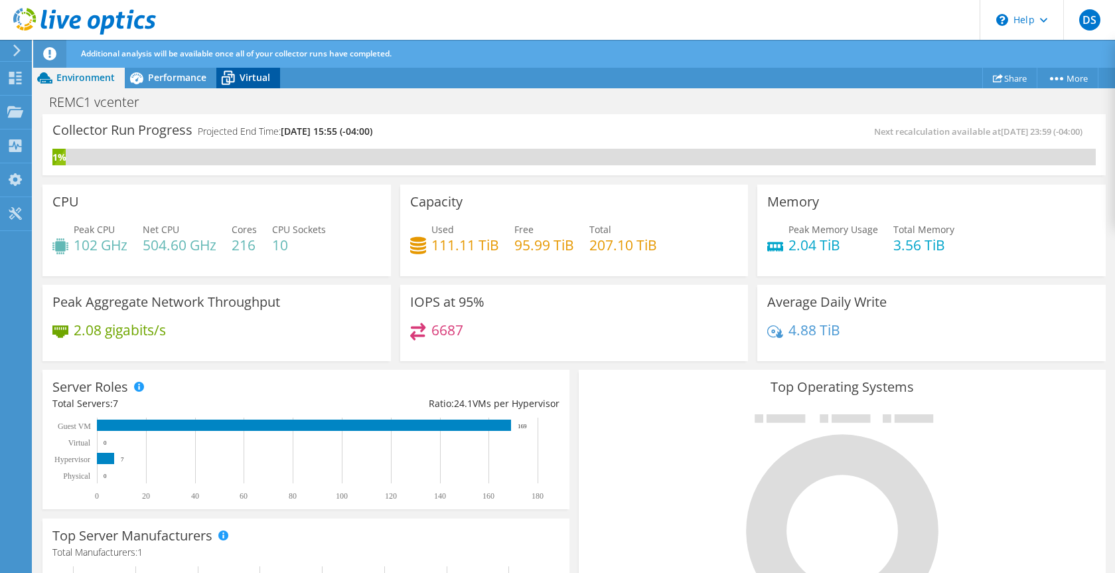
click at [242, 79] on span "Virtual" at bounding box center [255, 77] width 31 height 13
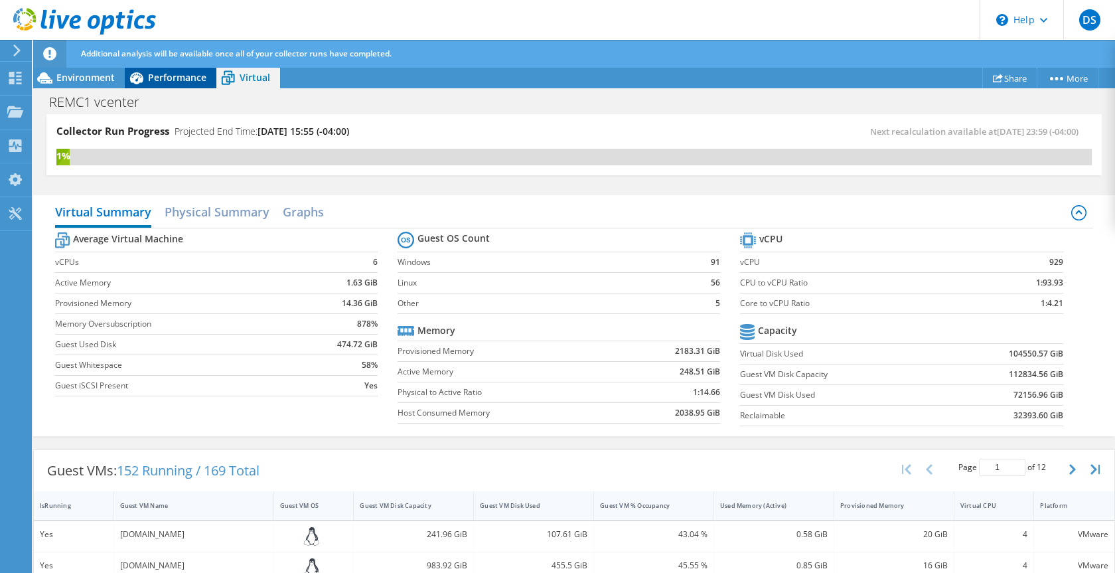
click at [183, 81] on span "Performance" at bounding box center [177, 77] width 58 height 13
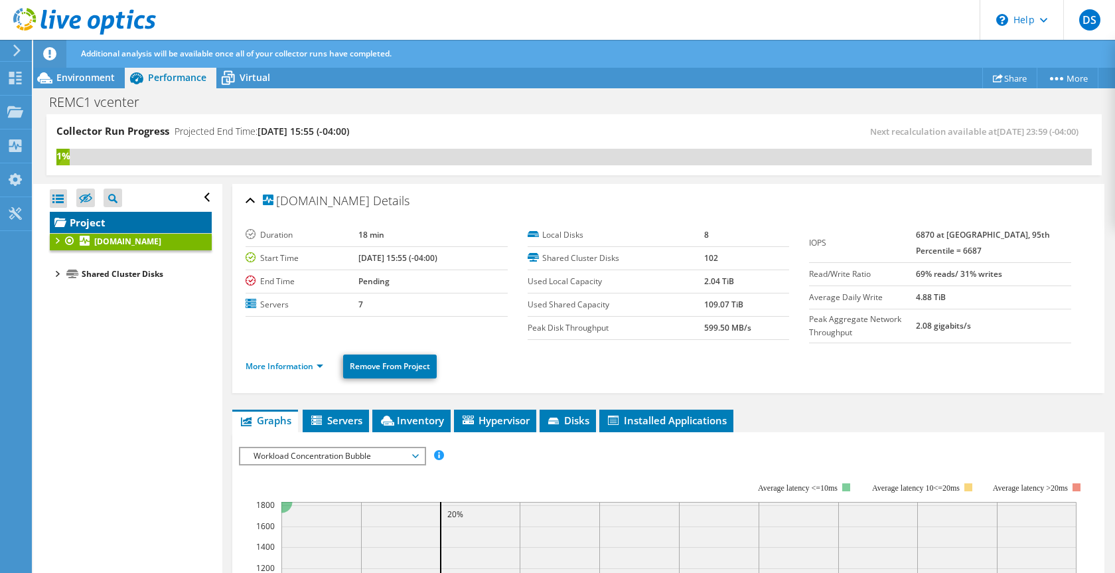
click at [100, 220] on link "Project" at bounding box center [131, 222] width 162 height 21
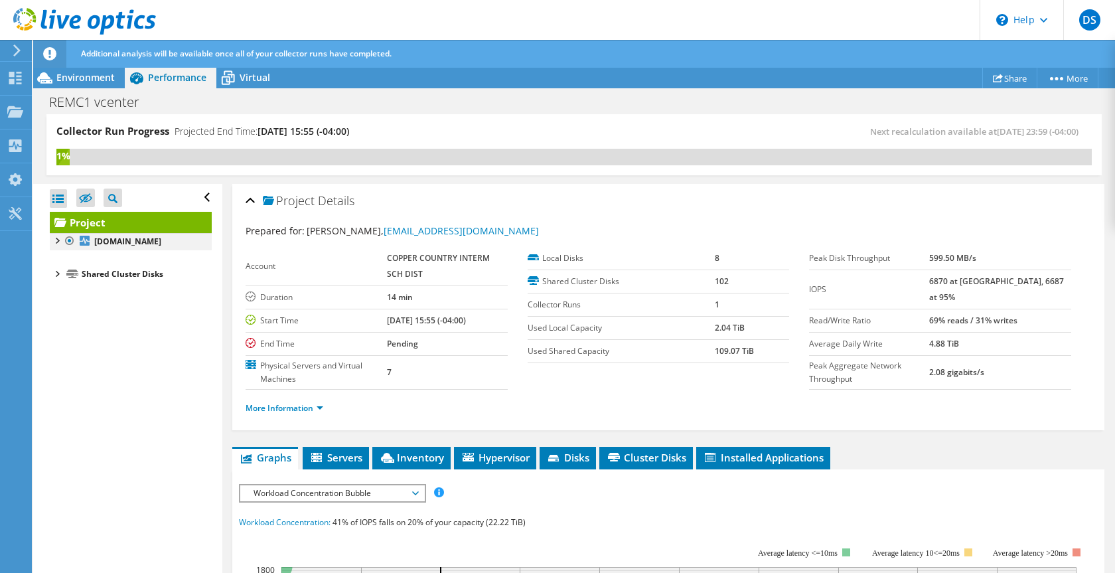
click at [58, 238] on div at bounding box center [56, 239] width 13 height 13
click at [62, 269] on div at bounding box center [62, 269] width 13 height 13
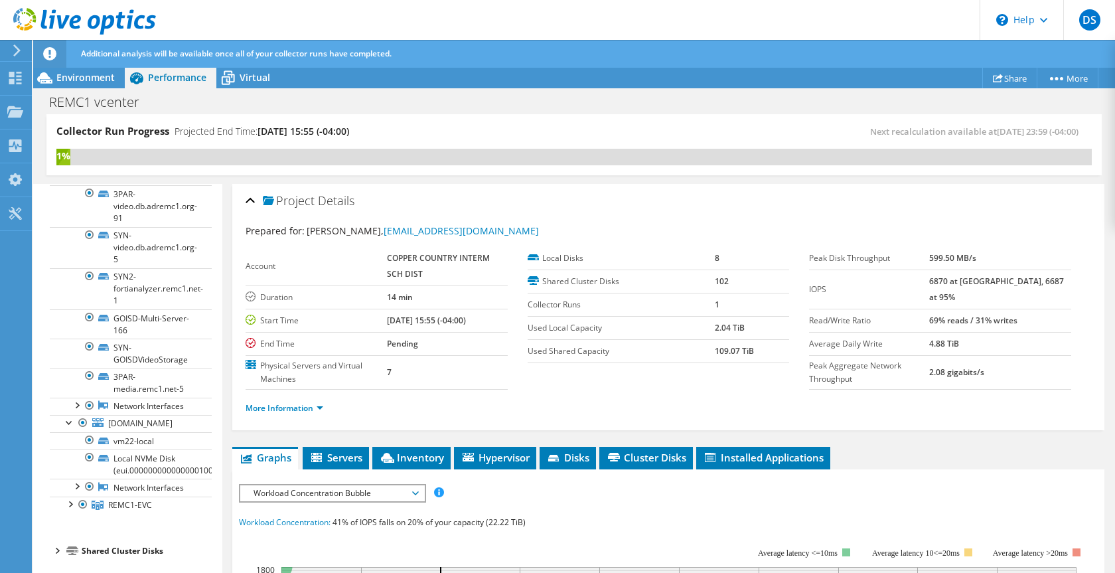
scroll to position [3329, 0]
click at [100, 556] on div "Shared Cluster Disks" at bounding box center [147, 550] width 130 height 16
click at [59, 545] on div at bounding box center [56, 548] width 13 height 13
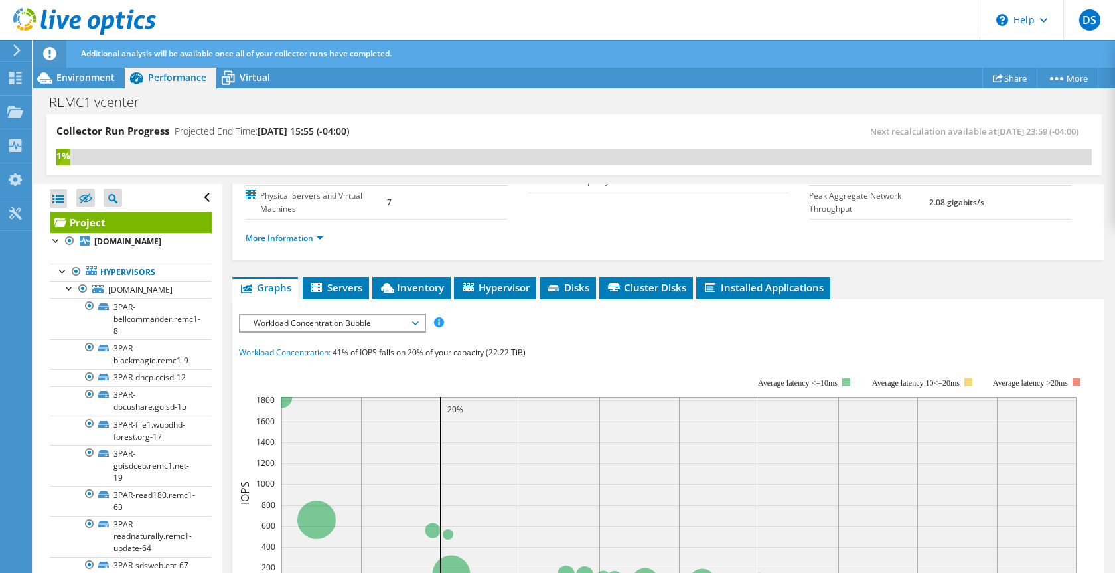
scroll to position [153, 0]
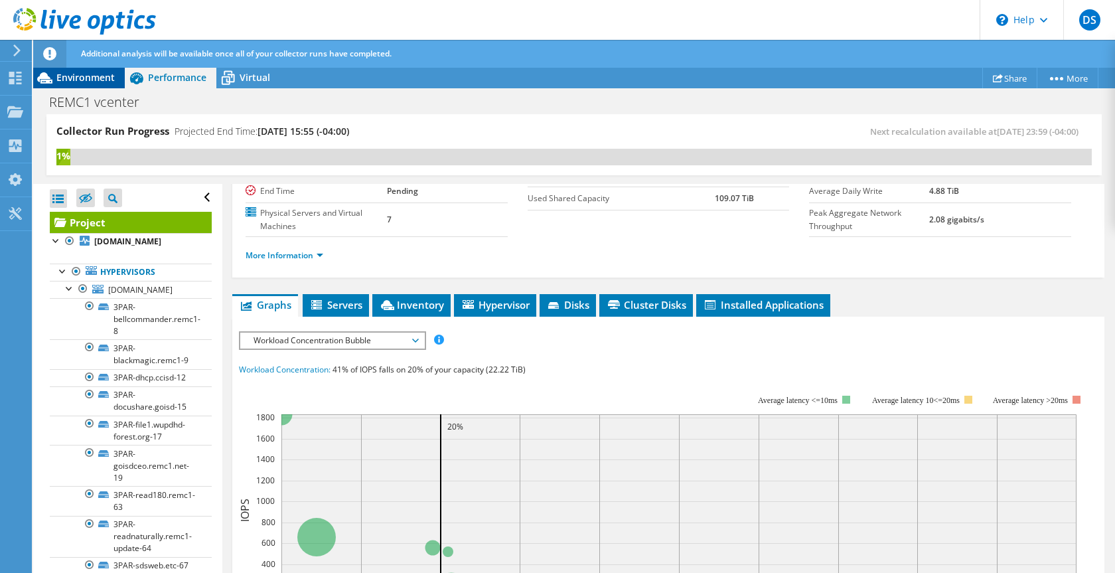
click at [82, 77] on span "Environment" at bounding box center [85, 77] width 58 height 13
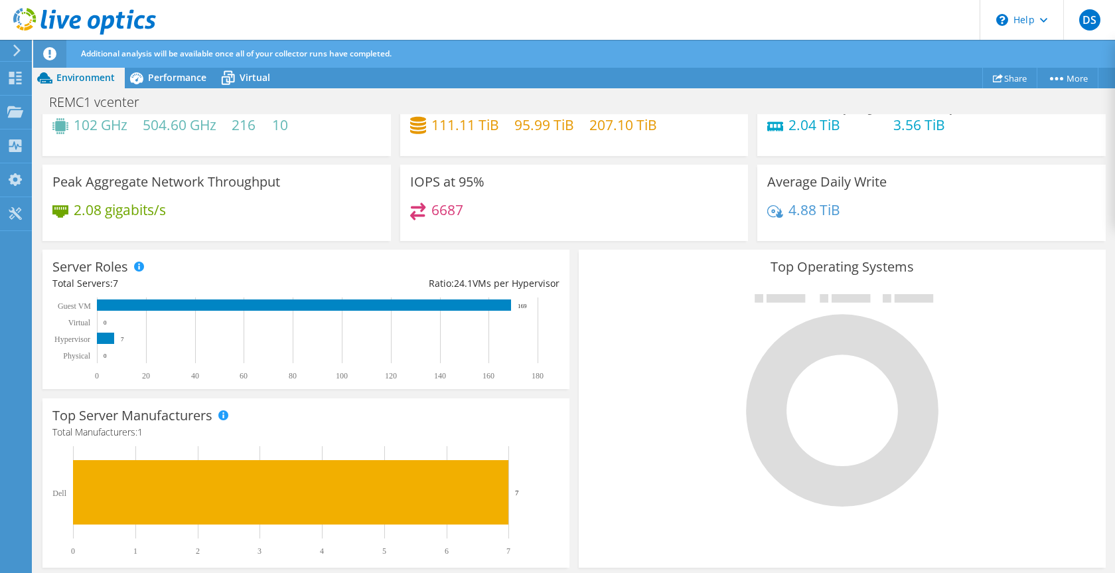
scroll to position [0, 0]
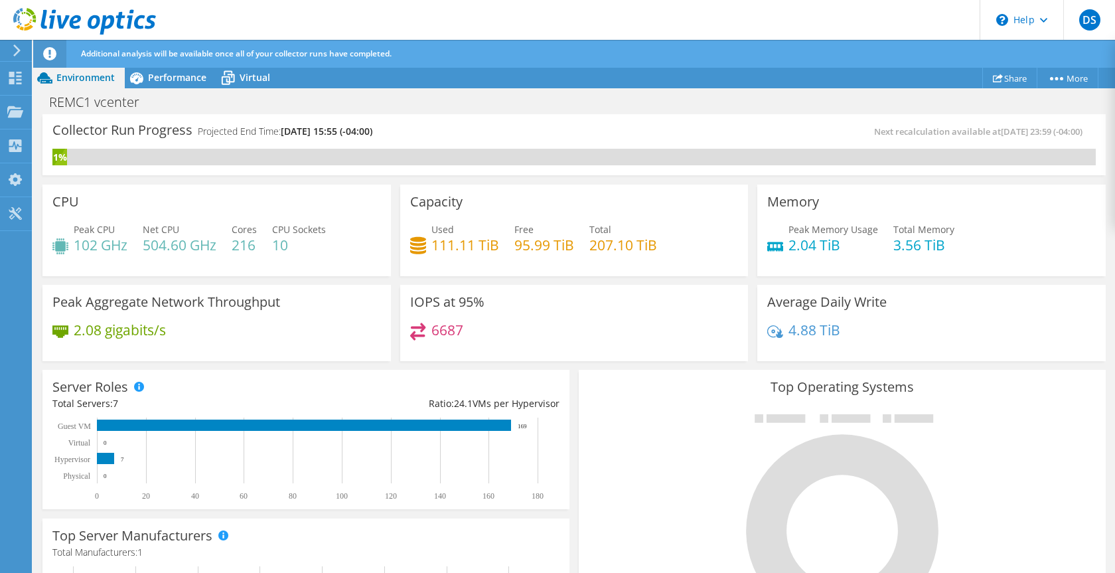
click at [660, 361] on div "IOPS at 95% 6687" at bounding box center [574, 323] width 348 height 77
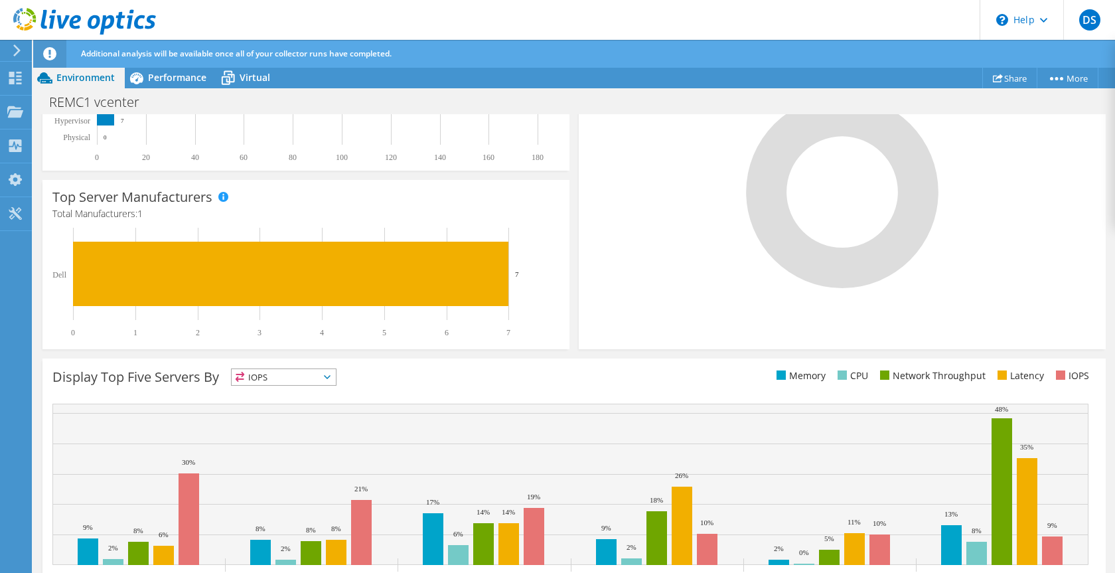
scroll to position [391, 0]
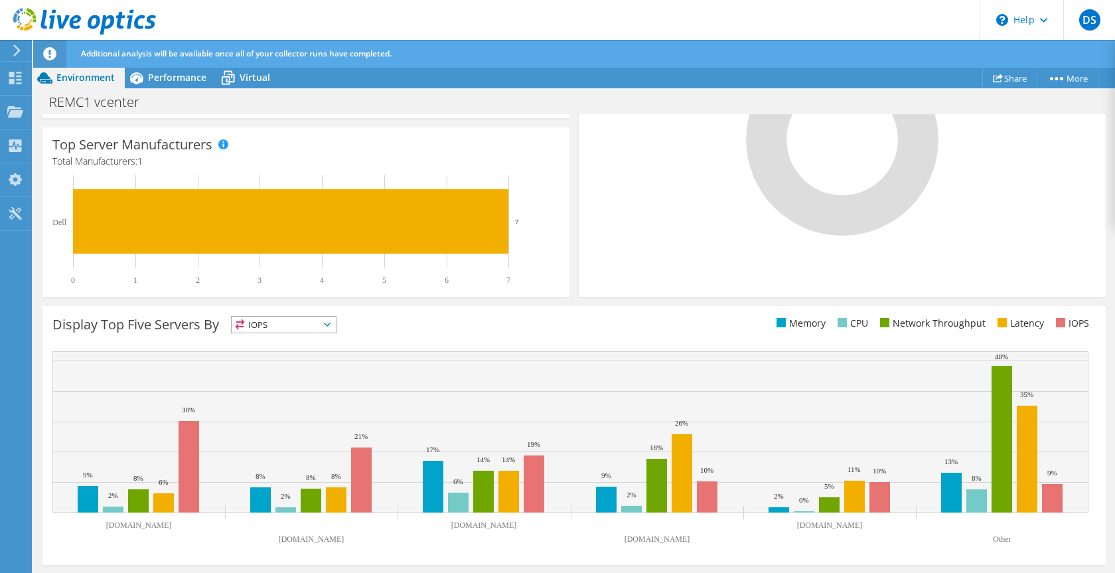
click at [72, 88] on div "Environment" at bounding box center [79, 77] width 92 height 21
click at [80, 17] on use at bounding box center [84, 21] width 143 height 27
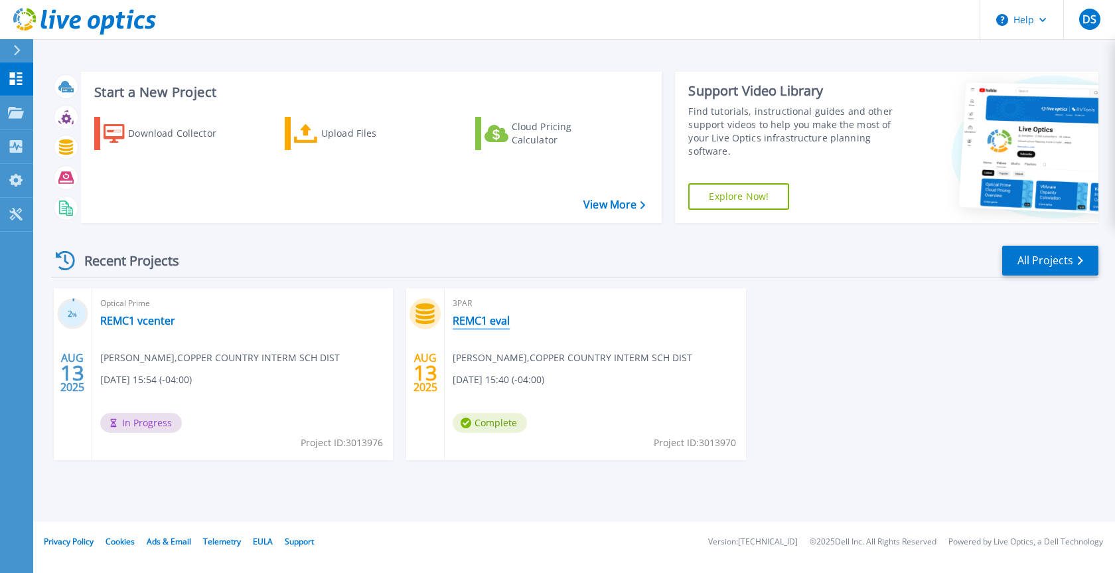
click at [472, 317] on link "REMC1 eval" at bounding box center [481, 320] width 57 height 13
click at [115, 314] on link "REMC1 vcenter" at bounding box center [137, 320] width 75 height 13
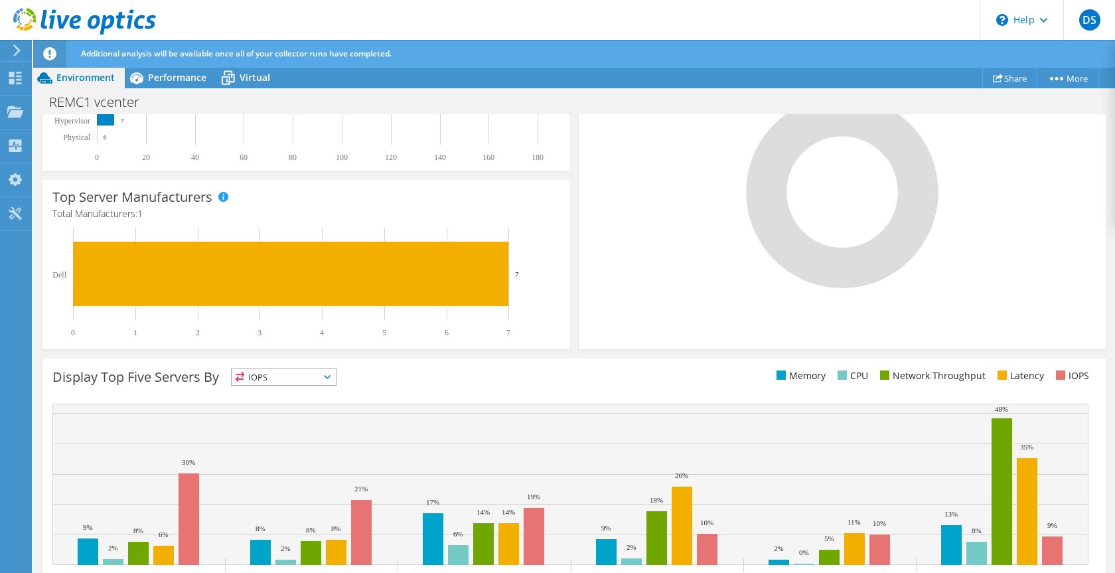
scroll to position [391, 0]
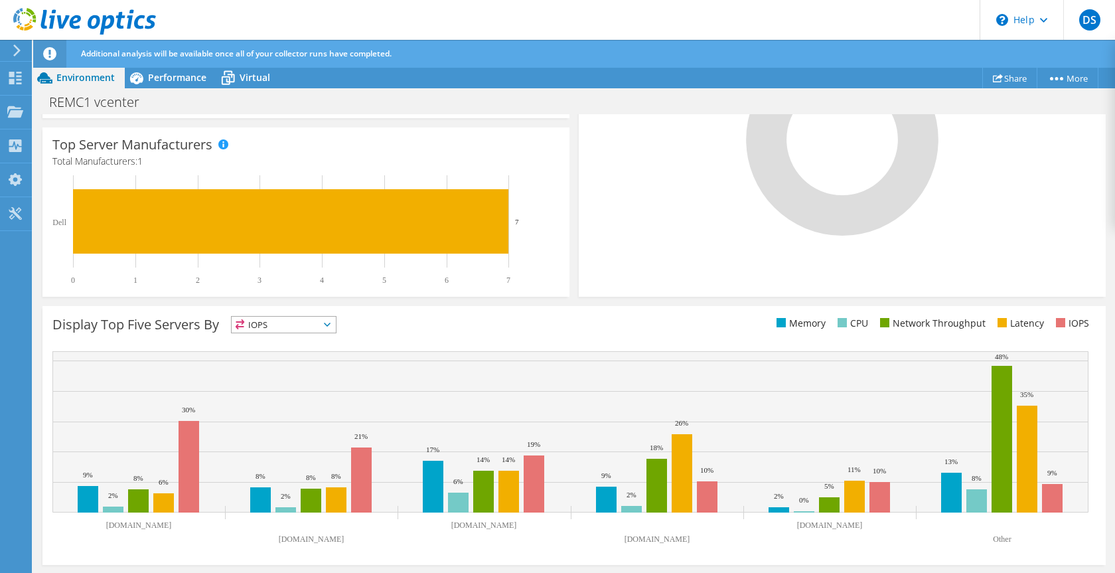
click at [335, 323] on span "IOPS" at bounding box center [284, 325] width 104 height 16
click at [306, 344] on li "IOPS" at bounding box center [284, 342] width 104 height 19
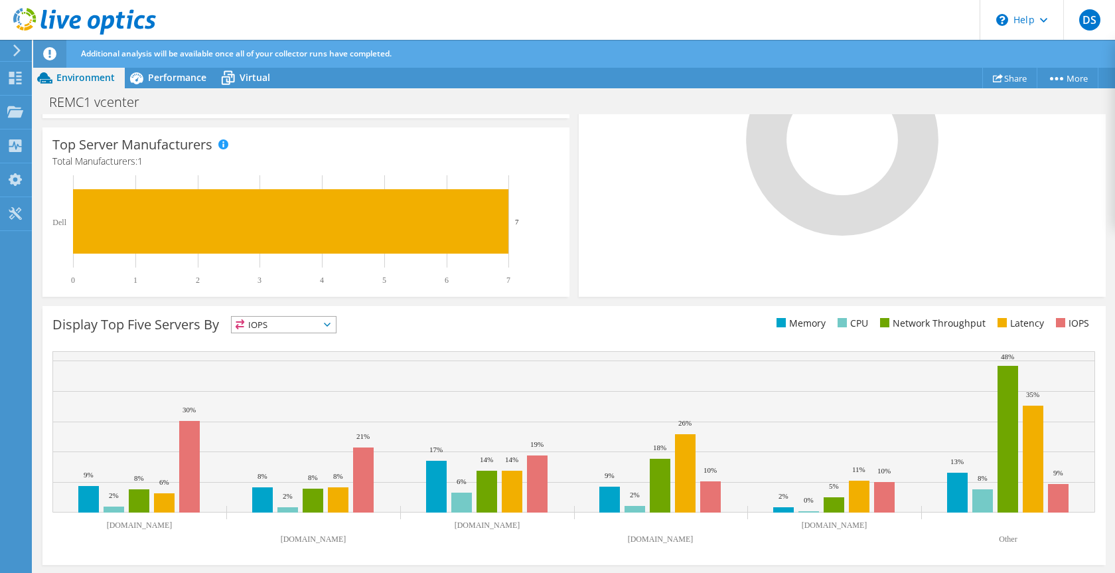
click at [331, 325] on icon at bounding box center [327, 325] width 7 height 4
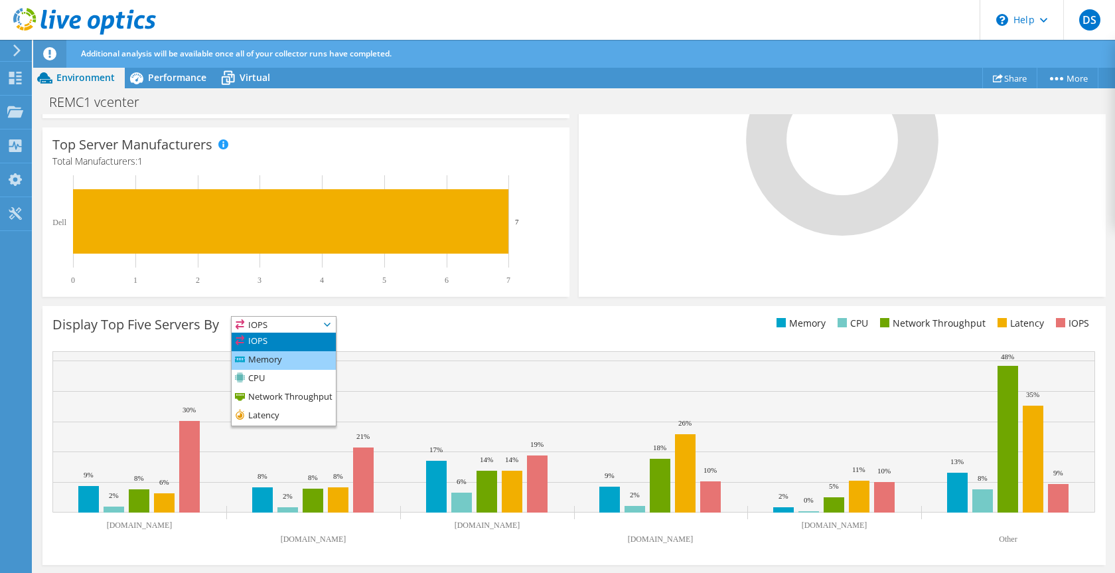
click at [306, 358] on li "Memory" at bounding box center [284, 360] width 104 height 19
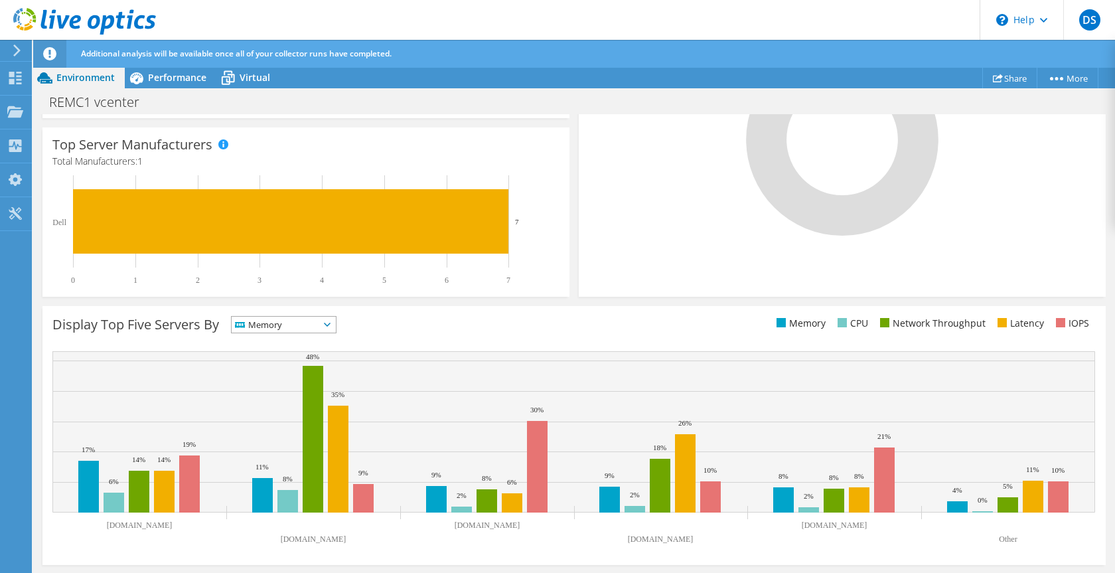
click at [314, 326] on span "Memory" at bounding box center [276, 325] width 88 height 16
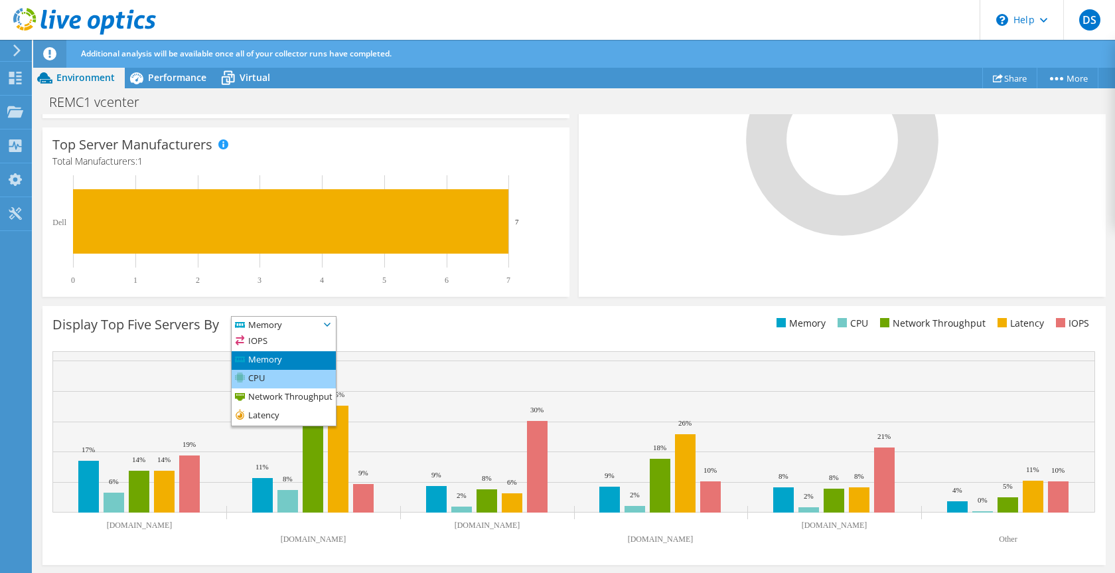
click at [307, 378] on li "CPU" at bounding box center [284, 379] width 104 height 19
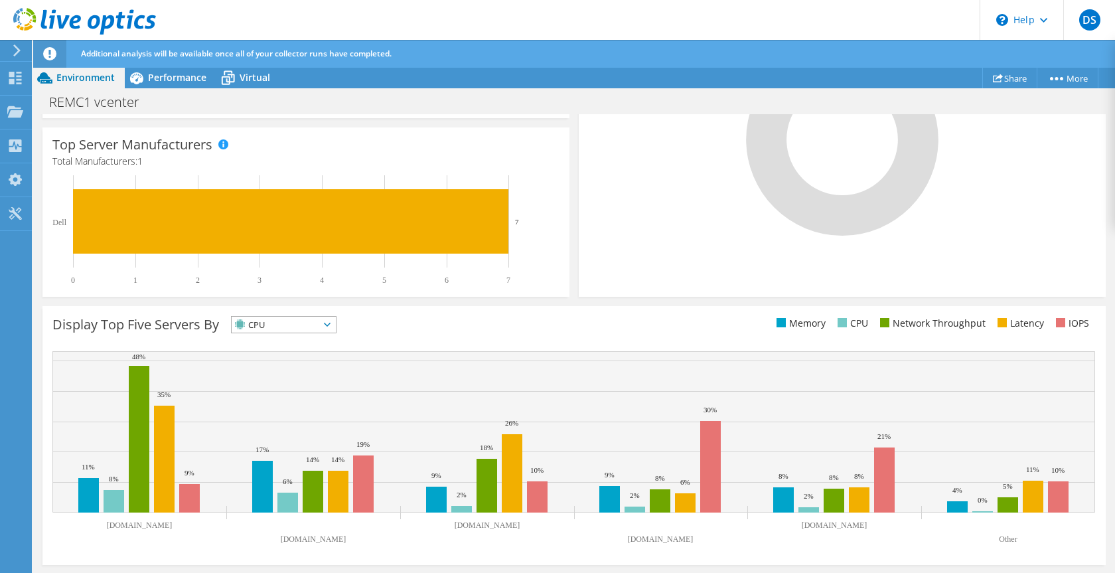
click at [304, 320] on span "CPU" at bounding box center [276, 325] width 88 height 16
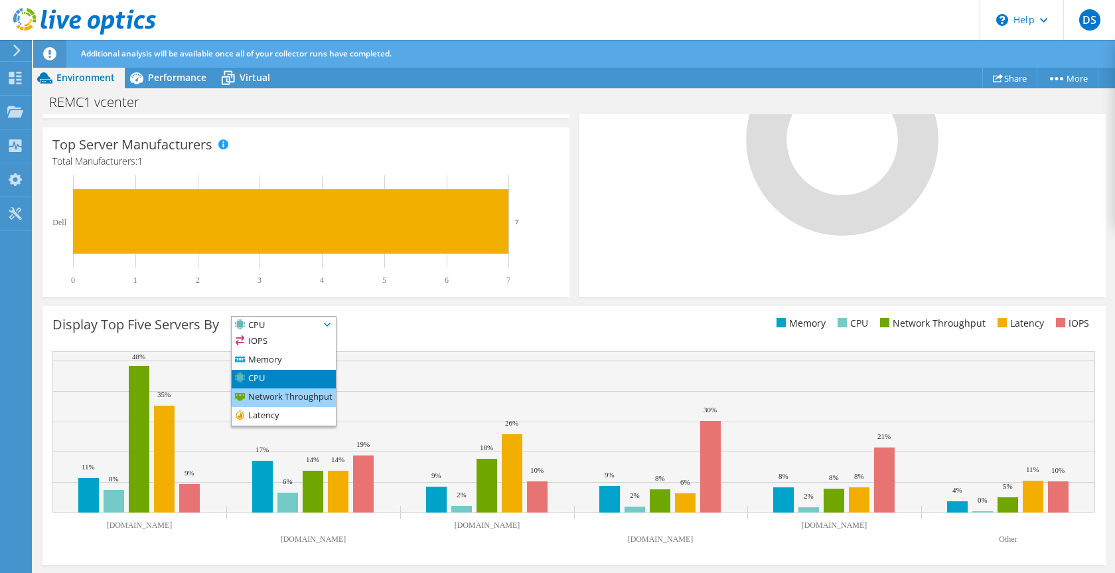
click at [310, 394] on li "Network Throughput" at bounding box center [284, 397] width 104 height 19
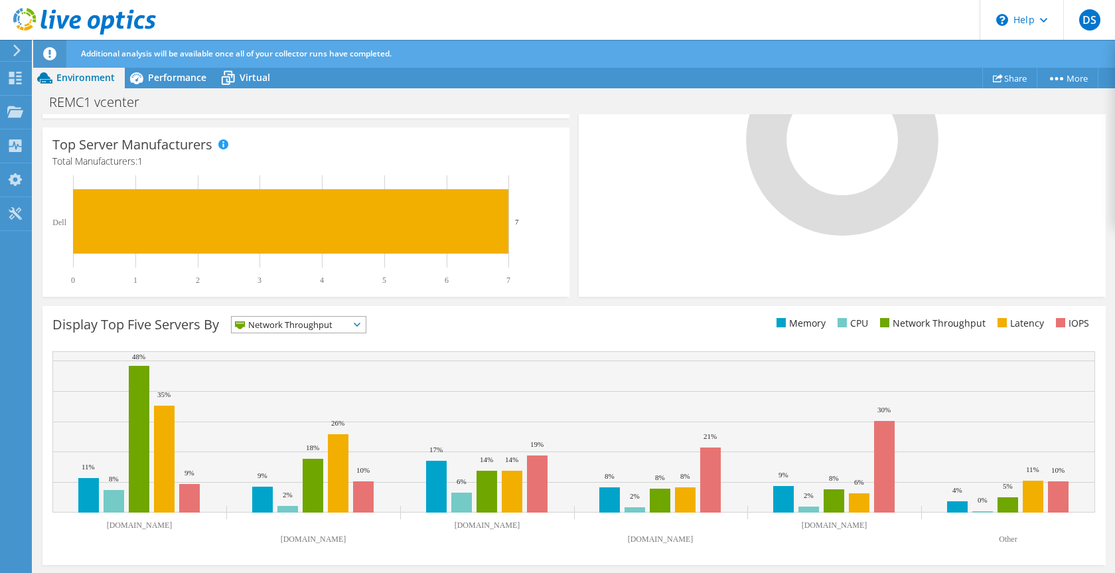
click at [354, 325] on span "Network Throughput" at bounding box center [299, 325] width 134 height 16
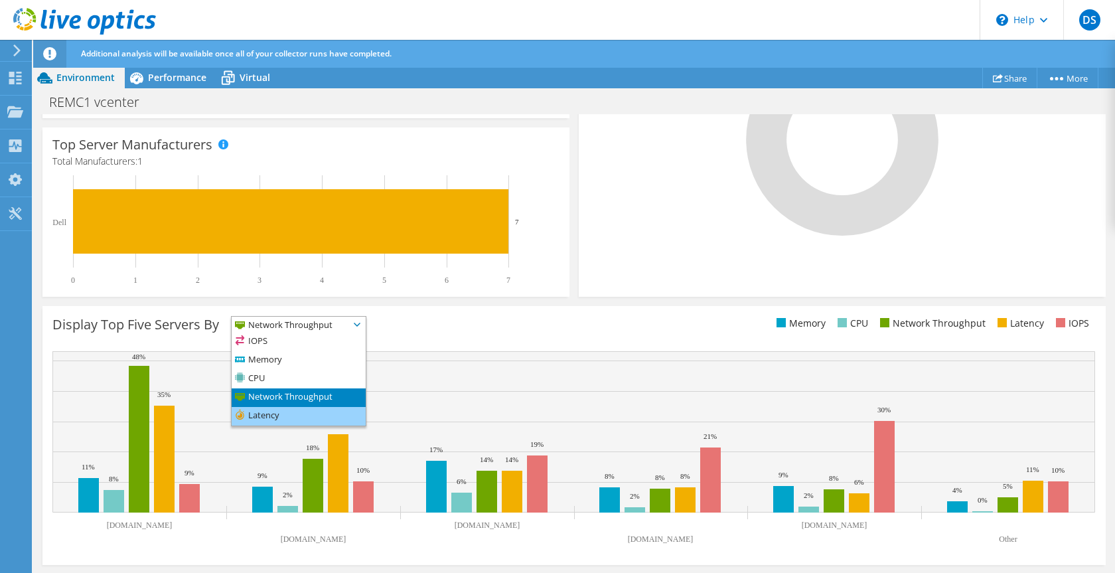
click at [312, 408] on li "Latency" at bounding box center [299, 416] width 134 height 19
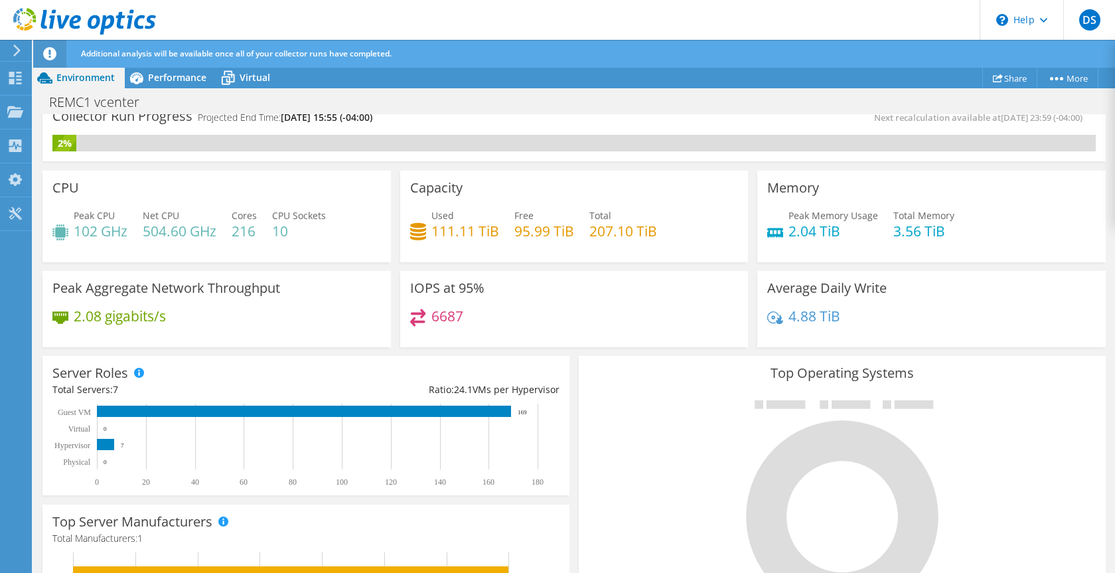
scroll to position [0, 0]
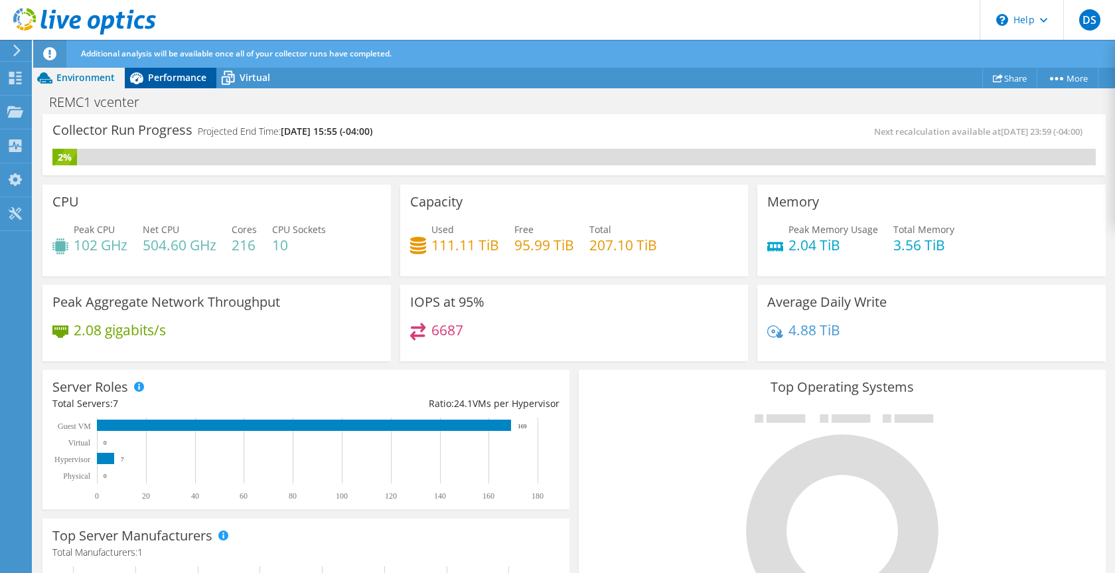
click at [177, 78] on span "Performance" at bounding box center [177, 77] width 58 height 13
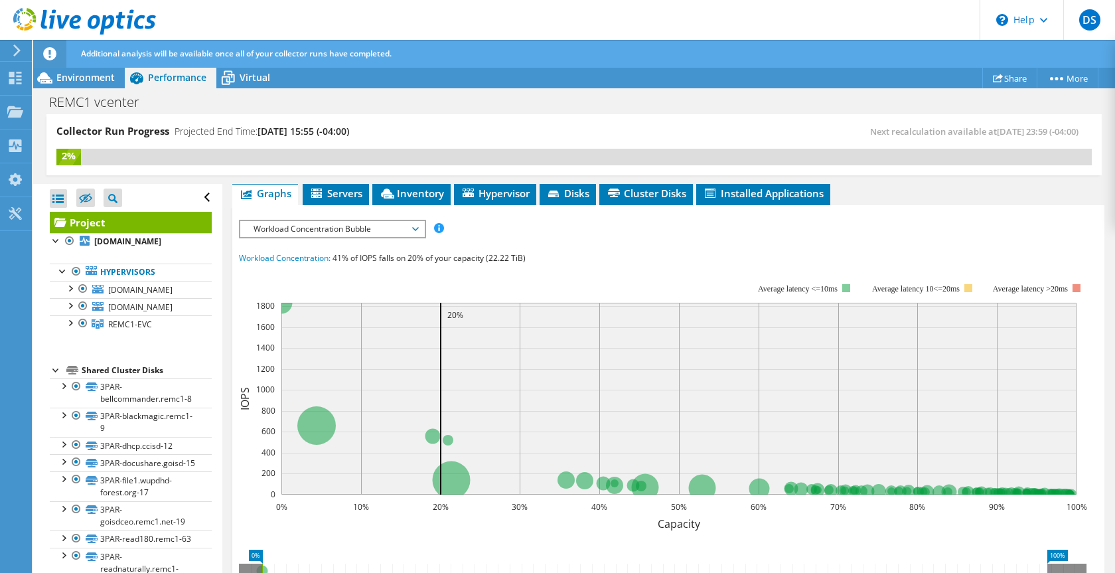
scroll to position [271, 0]
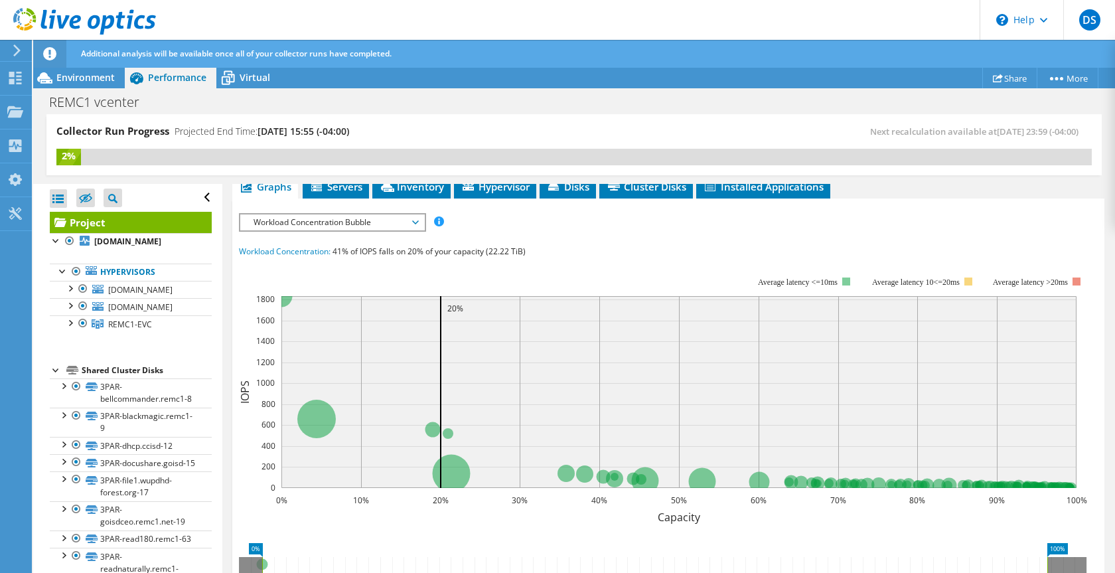
click at [410, 217] on span "Workload Concentration Bubble" at bounding box center [332, 222] width 171 height 16
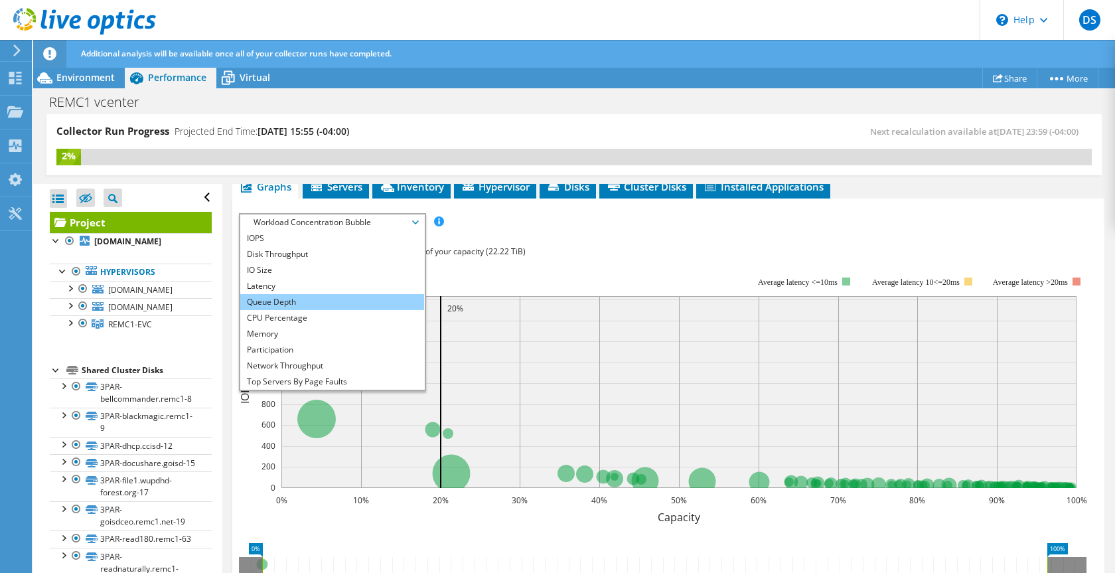
click at [295, 295] on li "Queue Depth" at bounding box center [332, 302] width 184 height 16
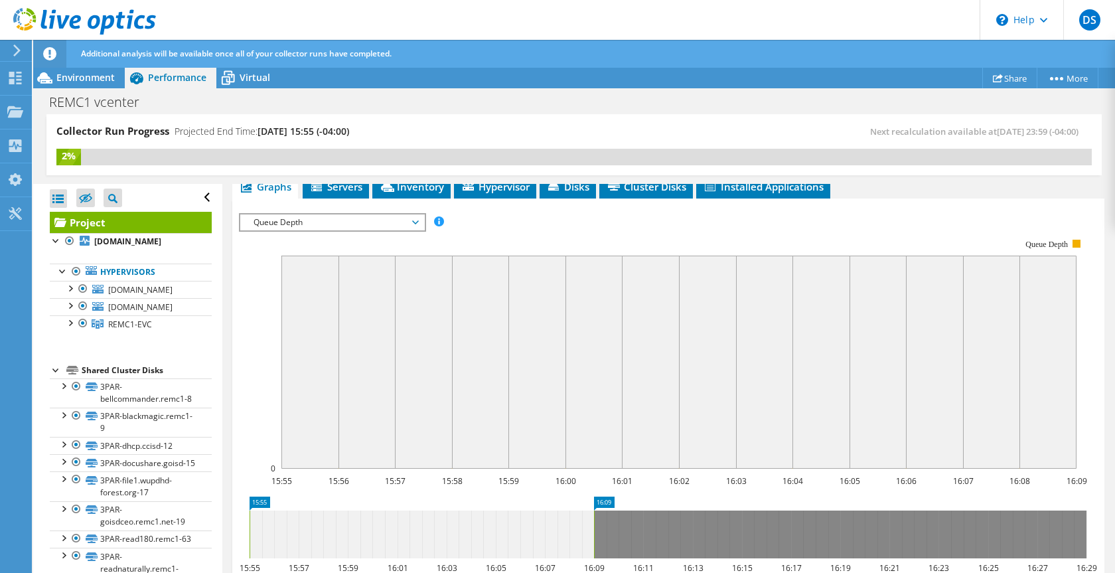
click at [337, 224] on span "Queue Depth" at bounding box center [332, 222] width 171 height 16
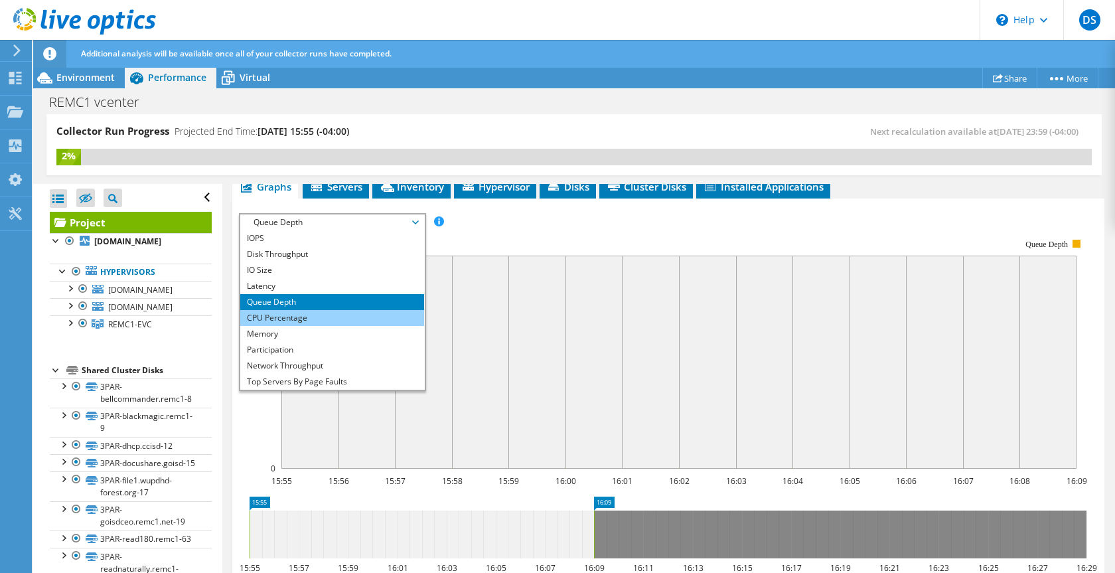
click at [290, 315] on li "CPU Percentage" at bounding box center [332, 318] width 184 height 16
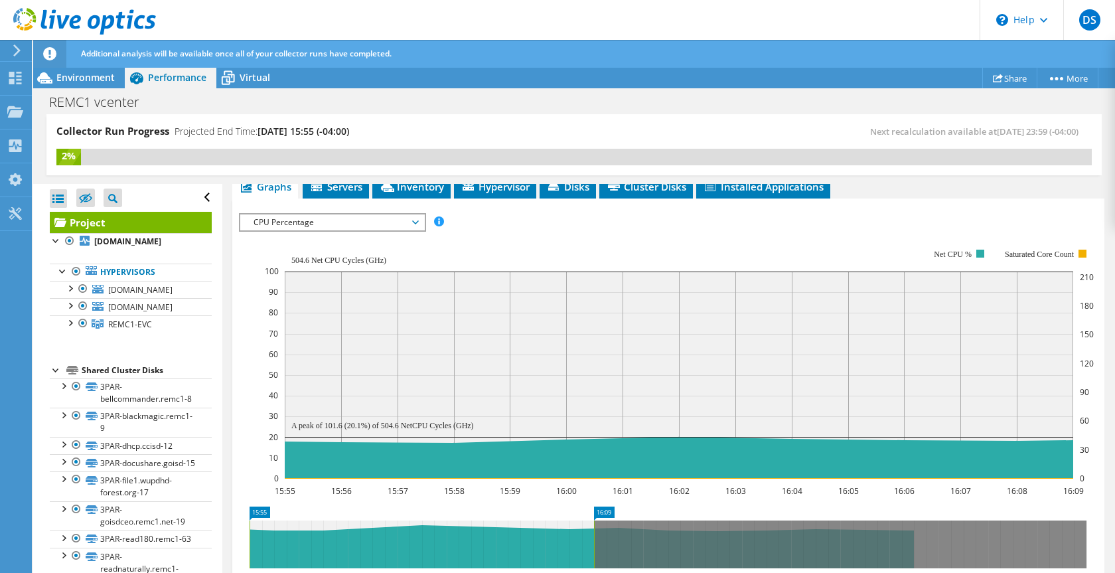
click at [341, 222] on span "CPU Percentage" at bounding box center [332, 222] width 171 height 16
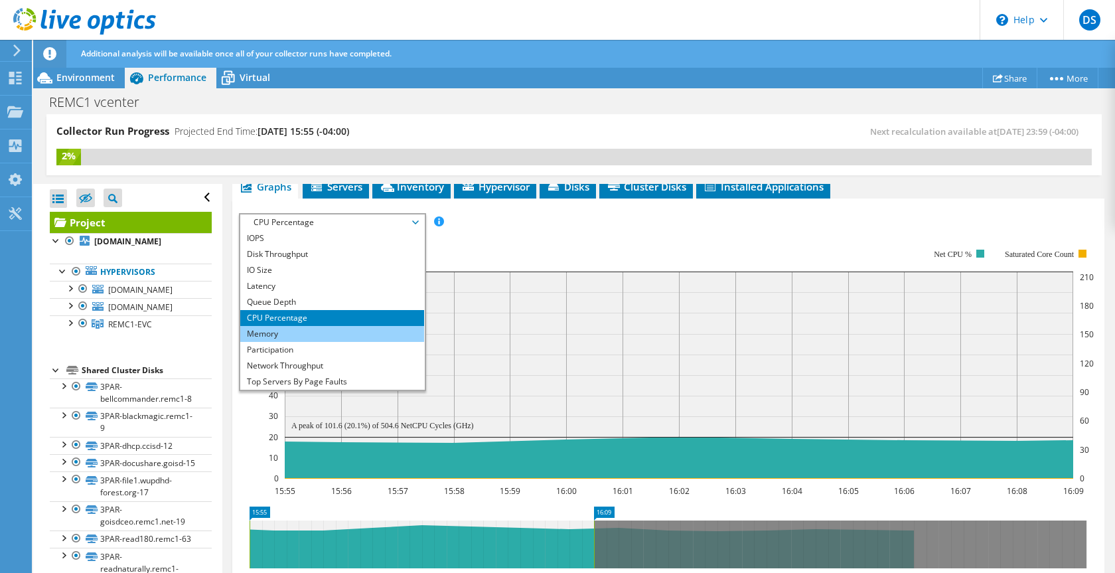
click at [273, 331] on li "Memory" at bounding box center [332, 334] width 184 height 16
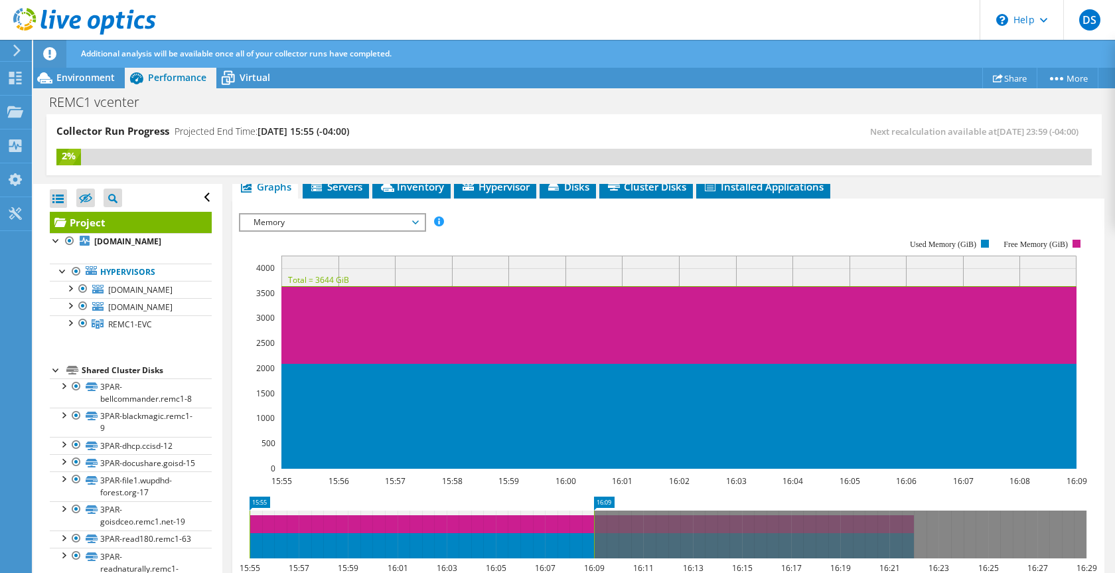
click at [381, 218] on span "Memory" at bounding box center [332, 222] width 171 height 16
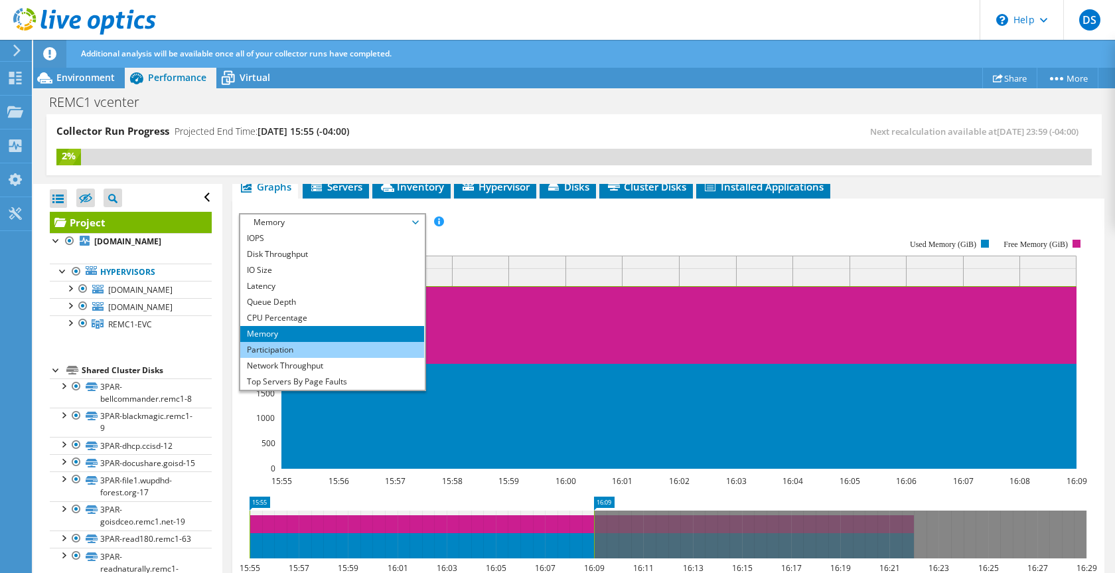
click at [267, 345] on li "Participation" at bounding box center [332, 350] width 184 height 16
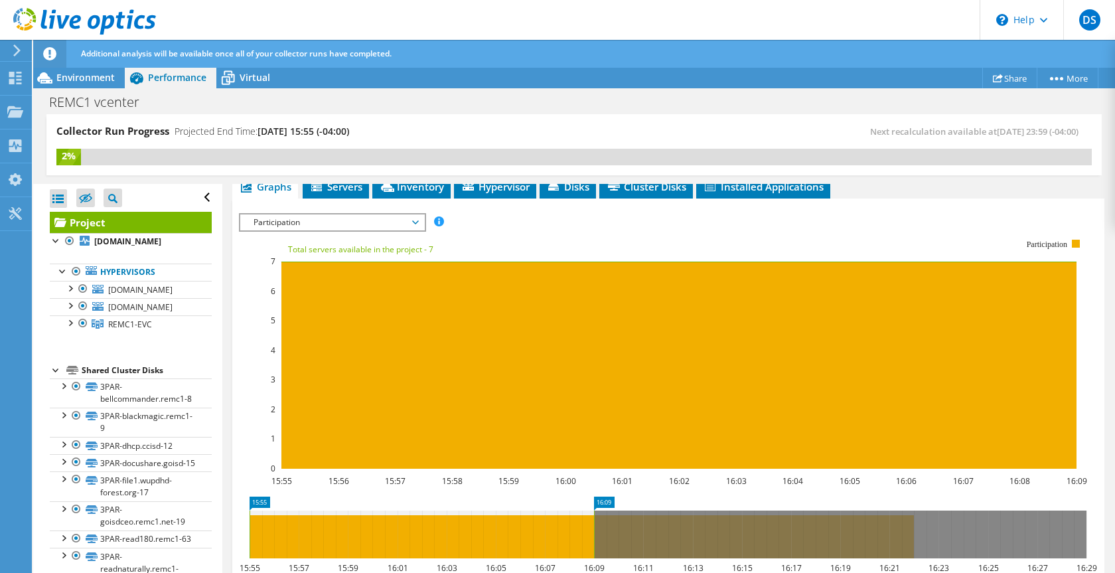
click at [308, 217] on span "Participation" at bounding box center [332, 222] width 171 height 16
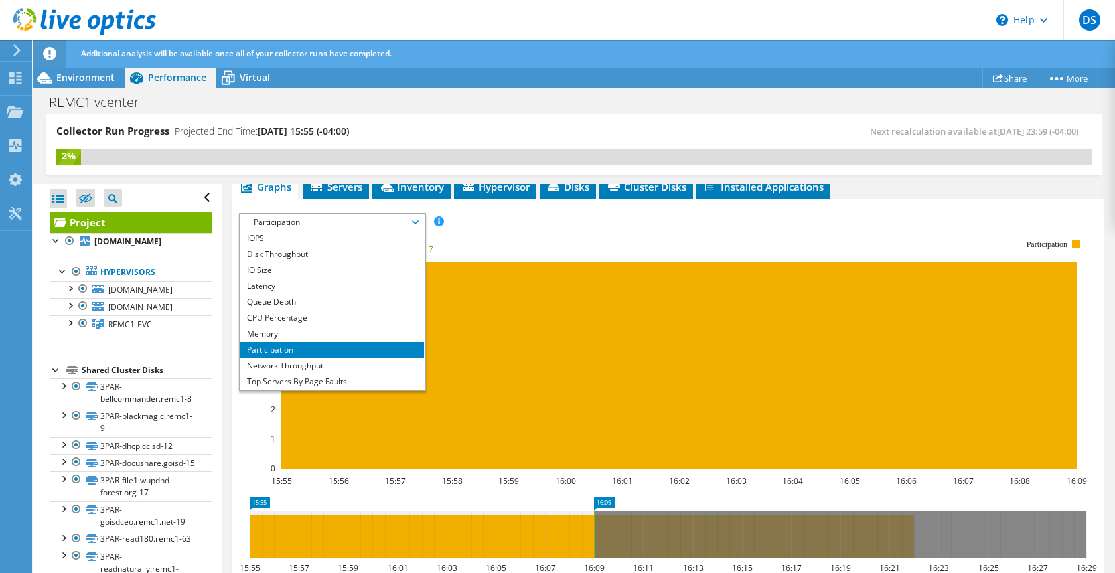
click at [283, 353] on li "Participation" at bounding box center [332, 350] width 184 height 16
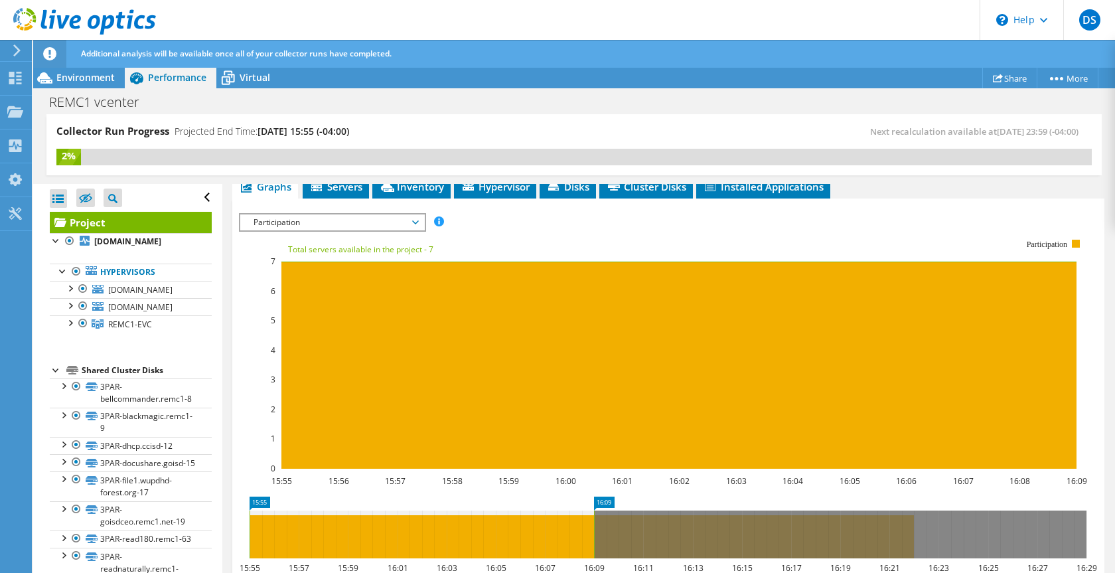
click at [311, 222] on span "Participation" at bounding box center [332, 222] width 171 height 16
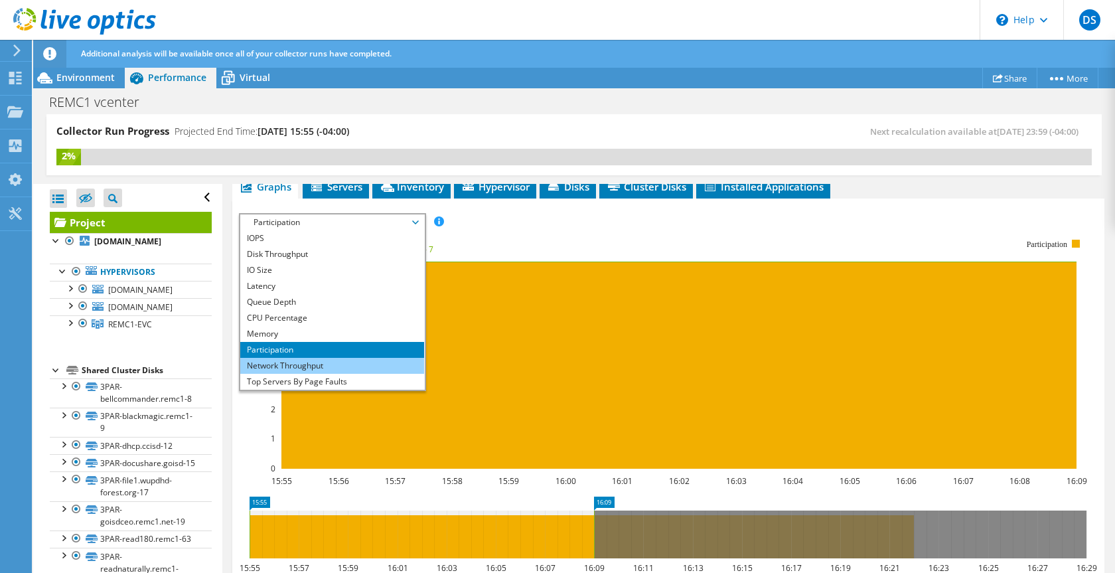
click at [270, 370] on li "Network Throughput" at bounding box center [332, 366] width 184 height 16
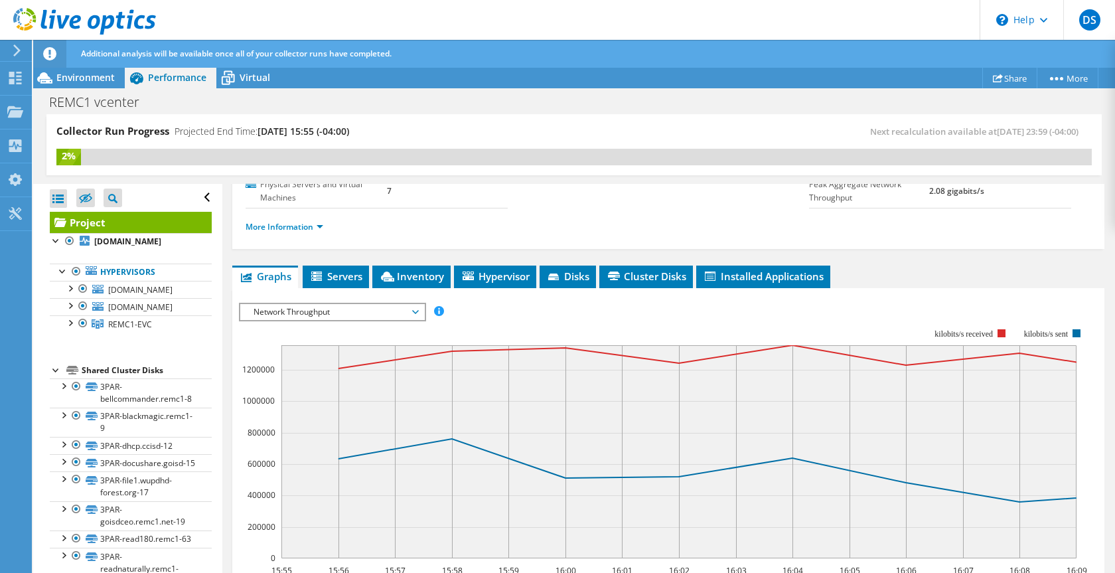
scroll to position [135, 0]
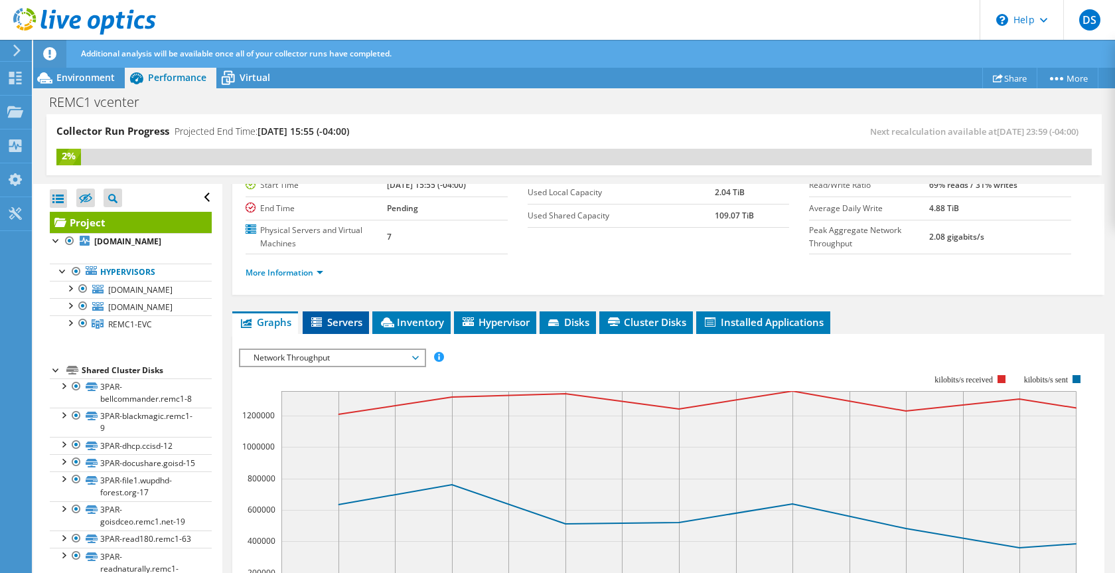
click at [326, 318] on span "Servers" at bounding box center [335, 321] width 53 height 13
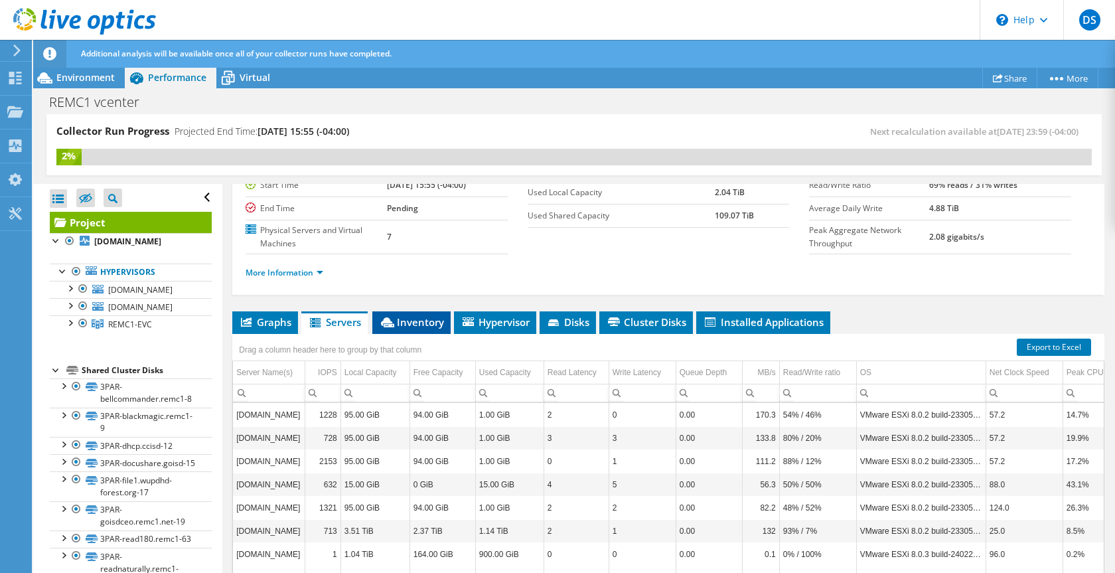
click at [414, 319] on span "Inventory" at bounding box center [411, 321] width 65 height 13
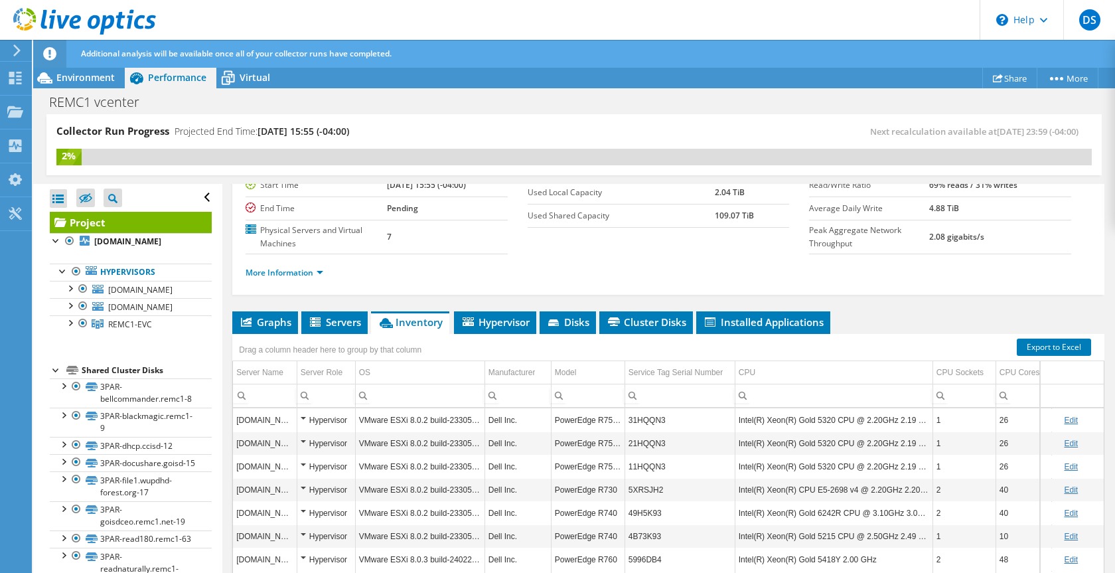
click at [501, 309] on div "Project Details Prepared for: Doug Sargent, dsargent@remc1.org Account COPPER C…" at bounding box center [668, 357] width 892 height 618
click at [501, 322] on span "Hypervisor" at bounding box center [495, 321] width 69 height 13
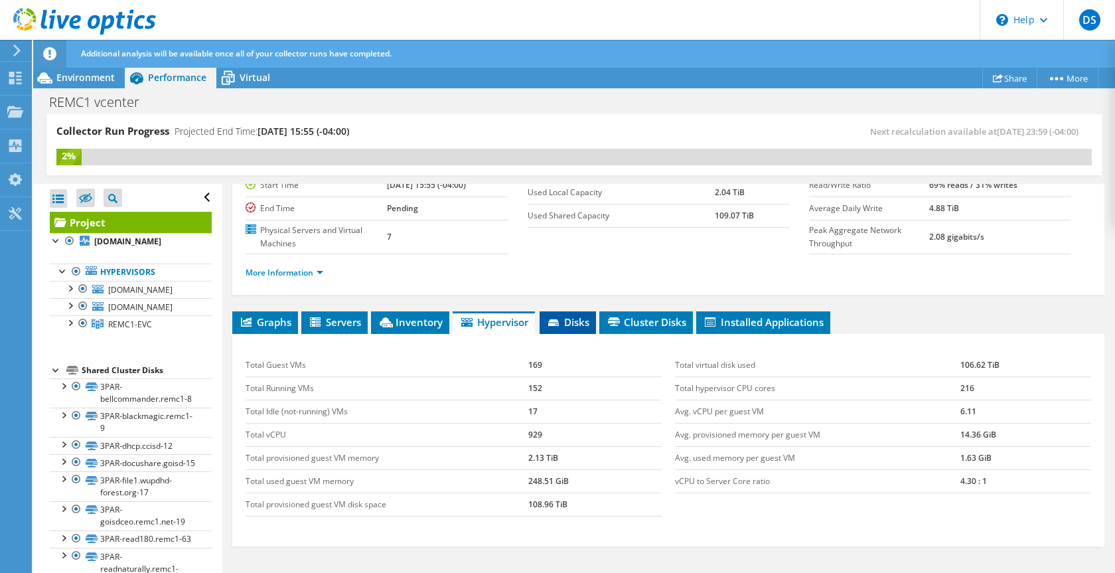
click at [572, 319] on span "Disks" at bounding box center [567, 321] width 43 height 13
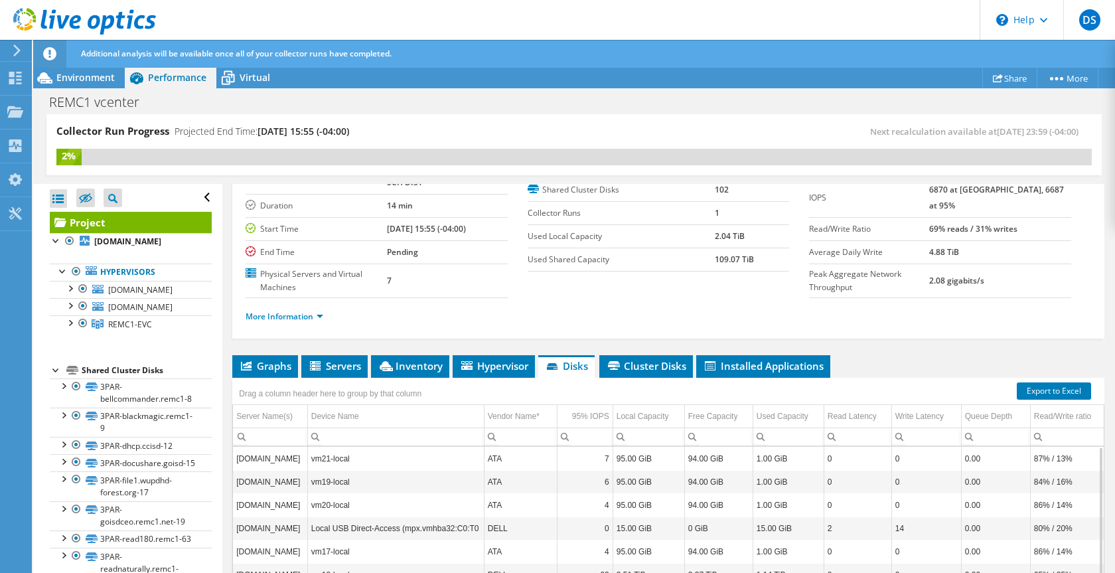
scroll to position [227, 0]
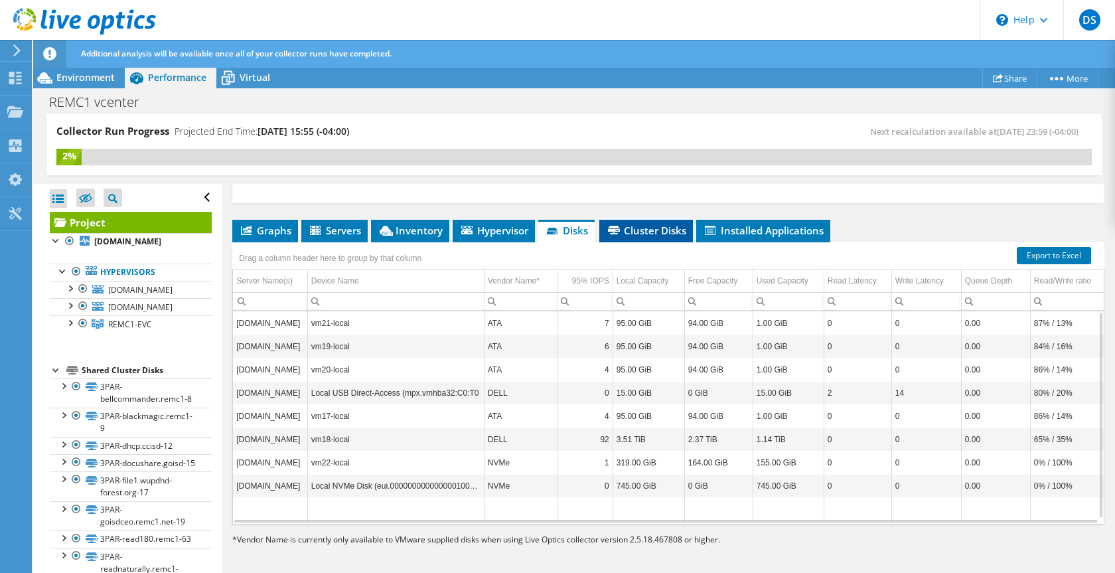
click at [652, 224] on span "Cluster Disks" at bounding box center [646, 230] width 80 height 13
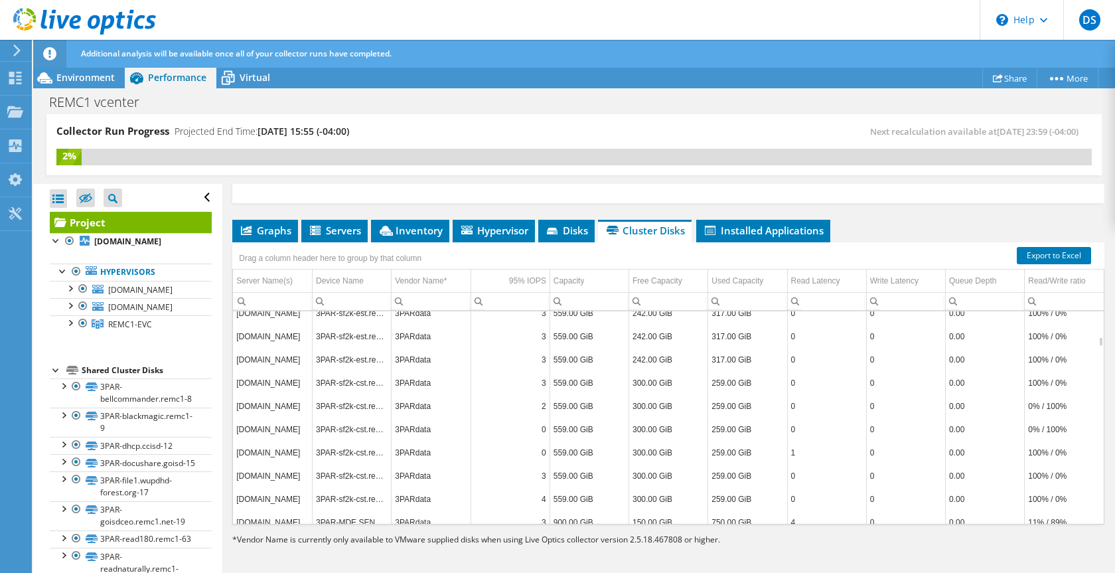
scroll to position [1991, 0]
click at [278, 225] on span "Graphs" at bounding box center [265, 230] width 52 height 13
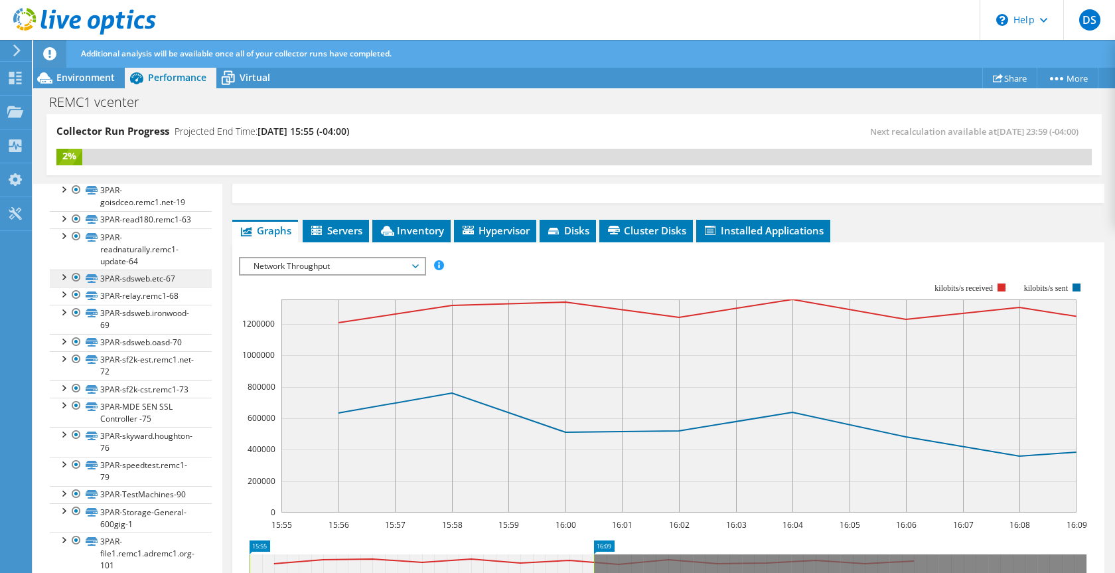
scroll to position [0, 0]
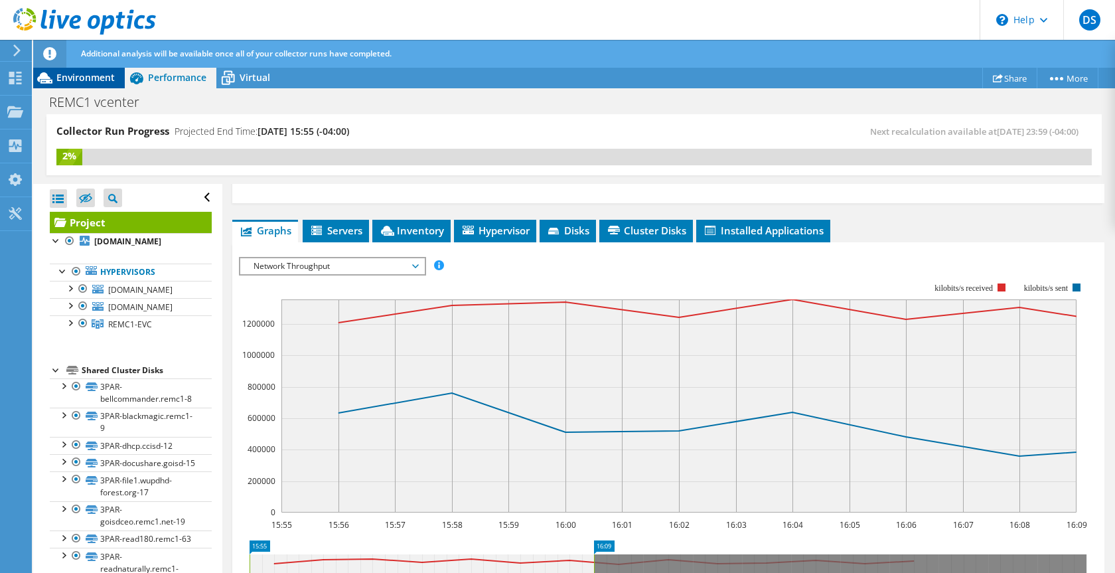
click at [92, 80] on span "Environment" at bounding box center [85, 77] width 58 height 13
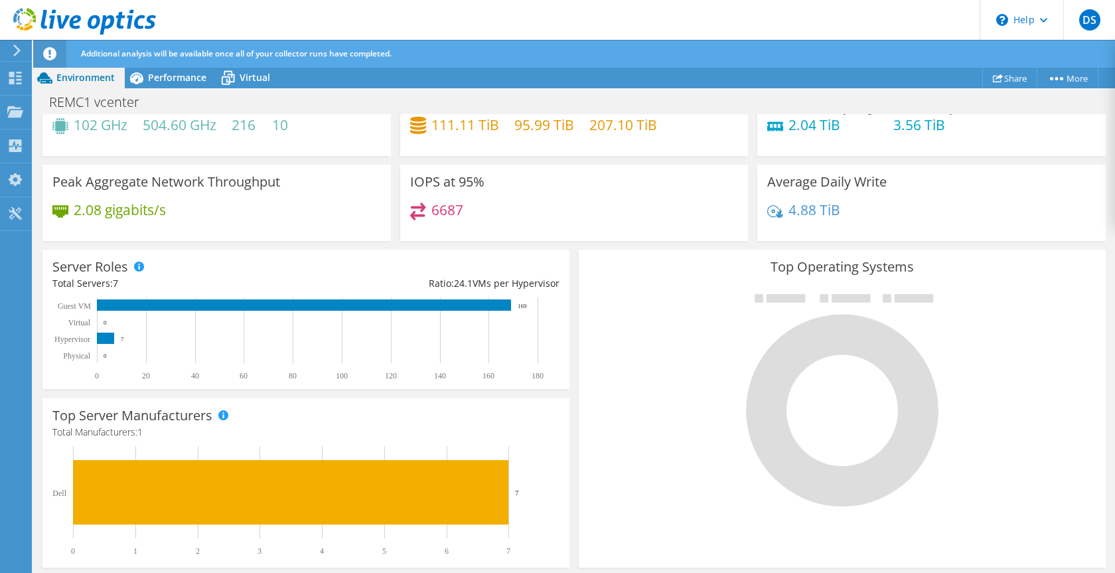
scroll to position [391, 0]
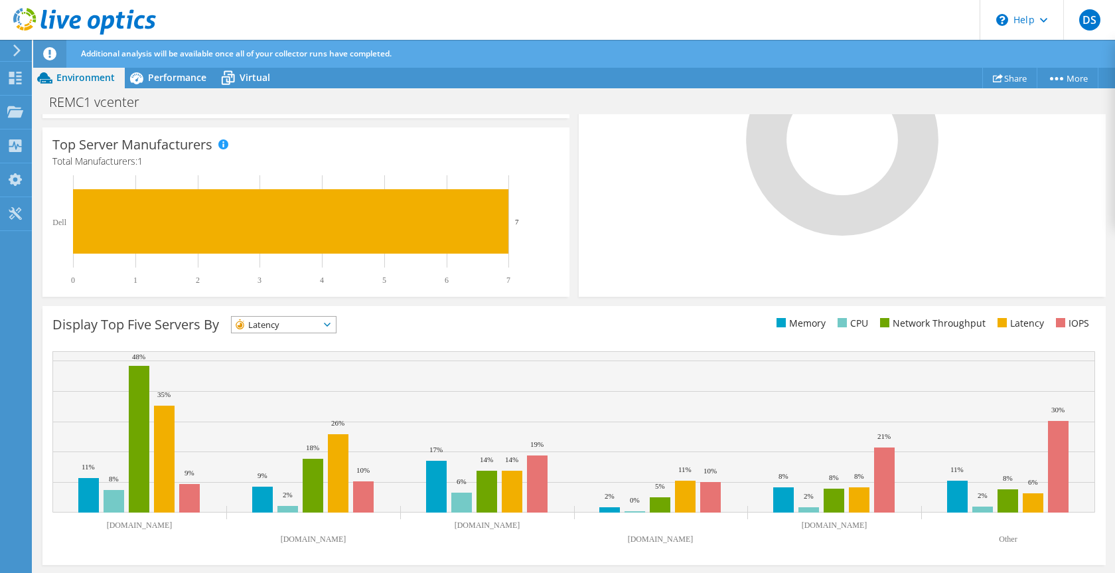
click at [305, 321] on span "Latency" at bounding box center [276, 325] width 88 height 16
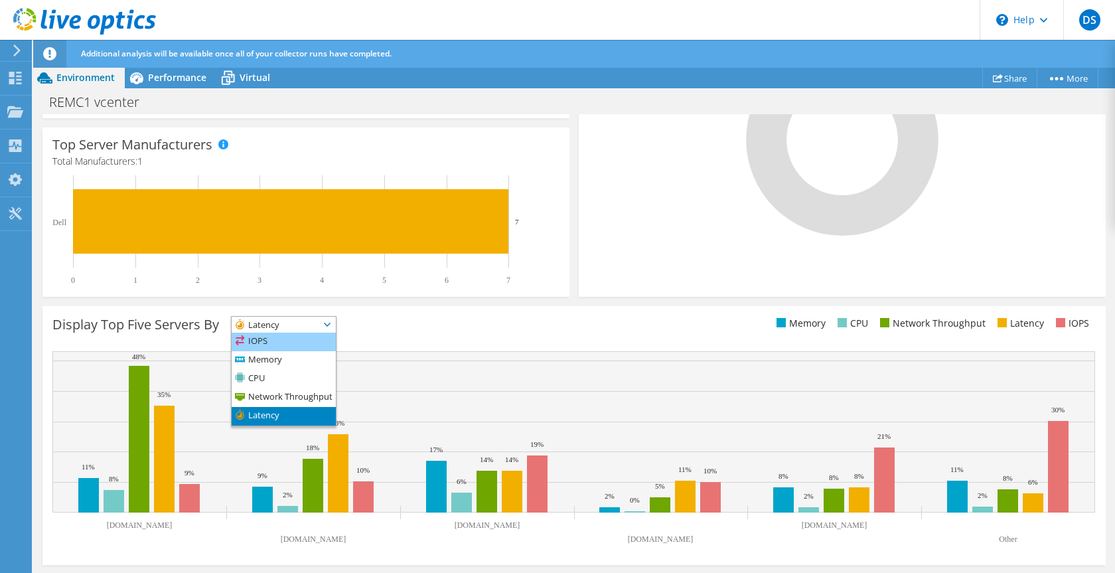
click at [278, 338] on li "IOPS" at bounding box center [284, 342] width 104 height 19
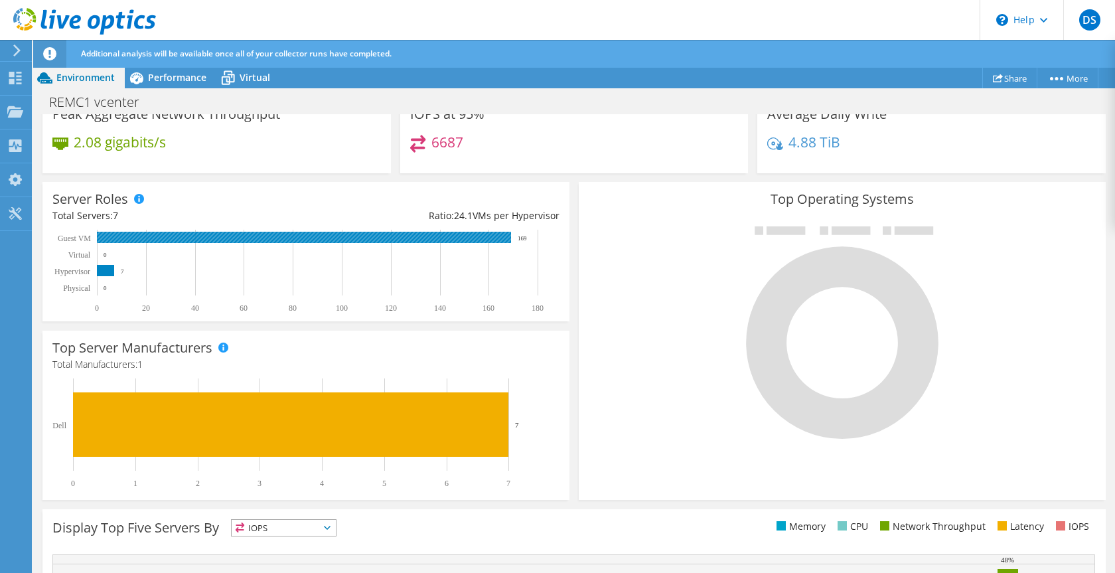
scroll to position [0, 0]
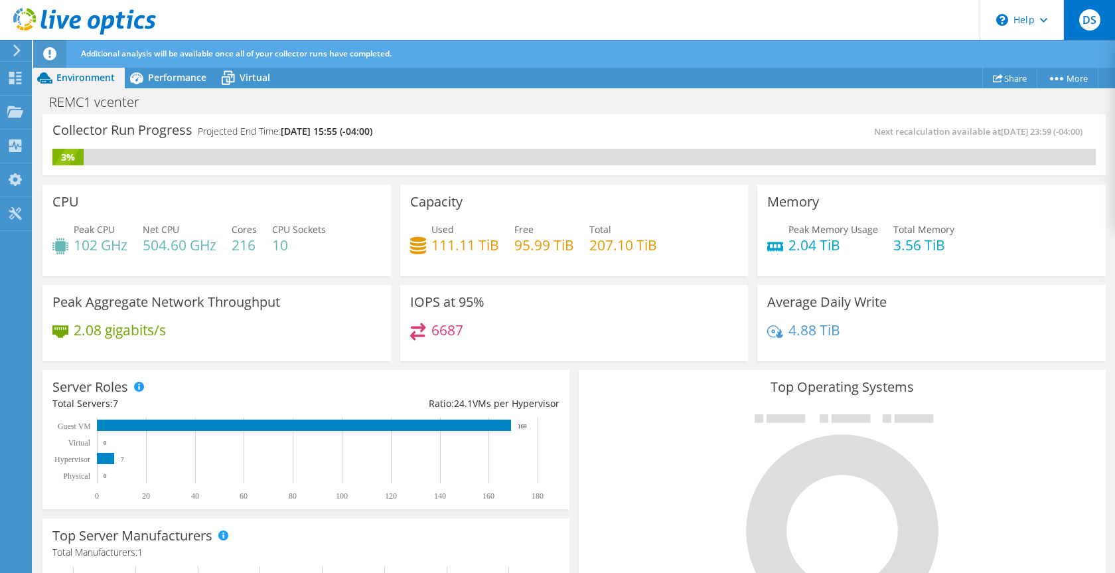
click at [1079, 15] on div "DS" at bounding box center [1089, 20] width 52 height 40
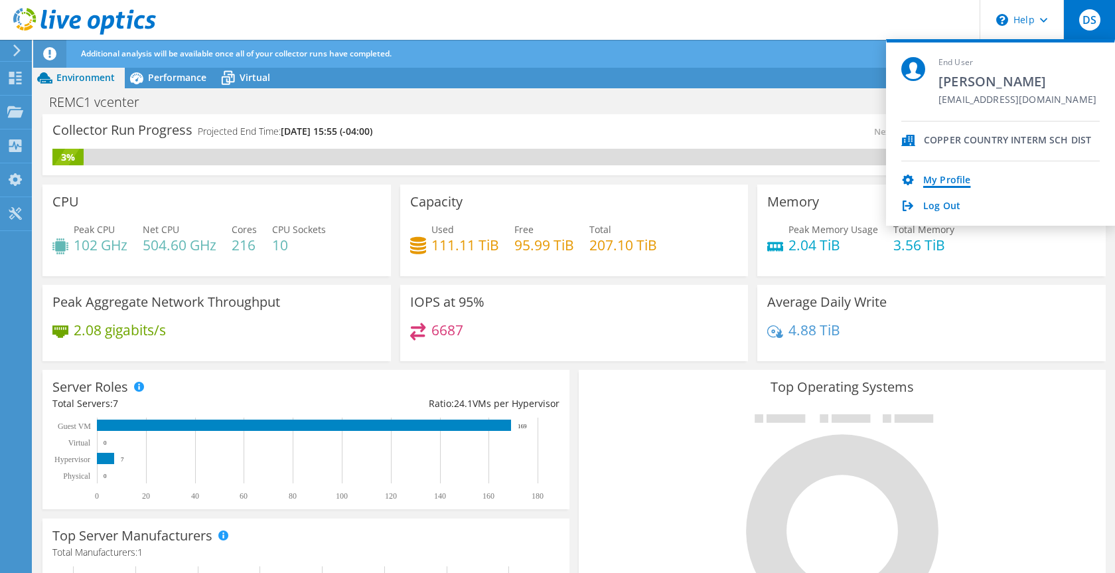
click at [937, 179] on link "My Profile" at bounding box center [946, 181] width 47 height 13
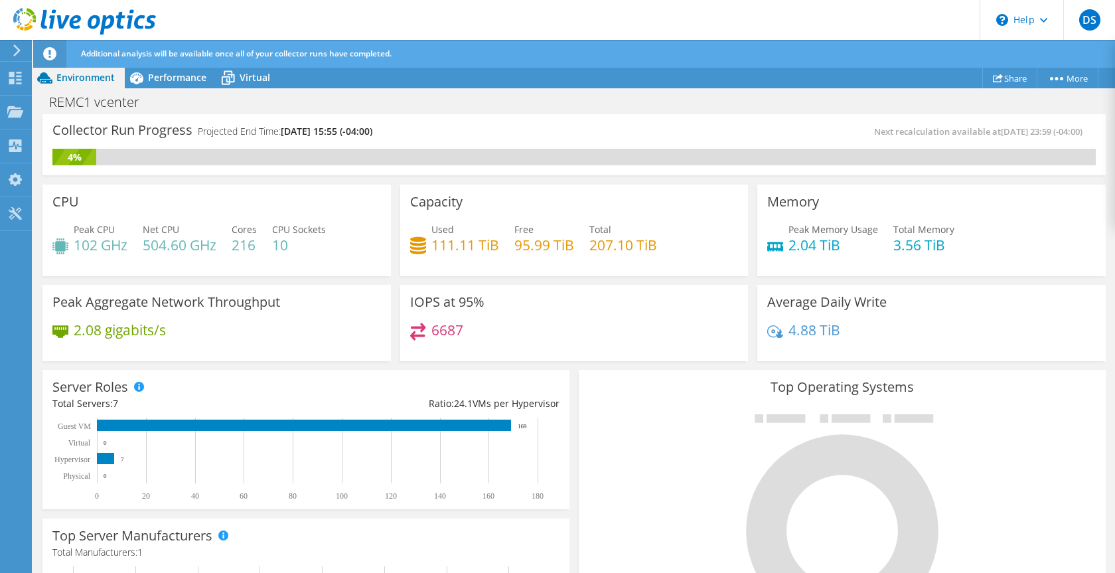
click at [73, 13] on icon at bounding box center [84, 21] width 143 height 27
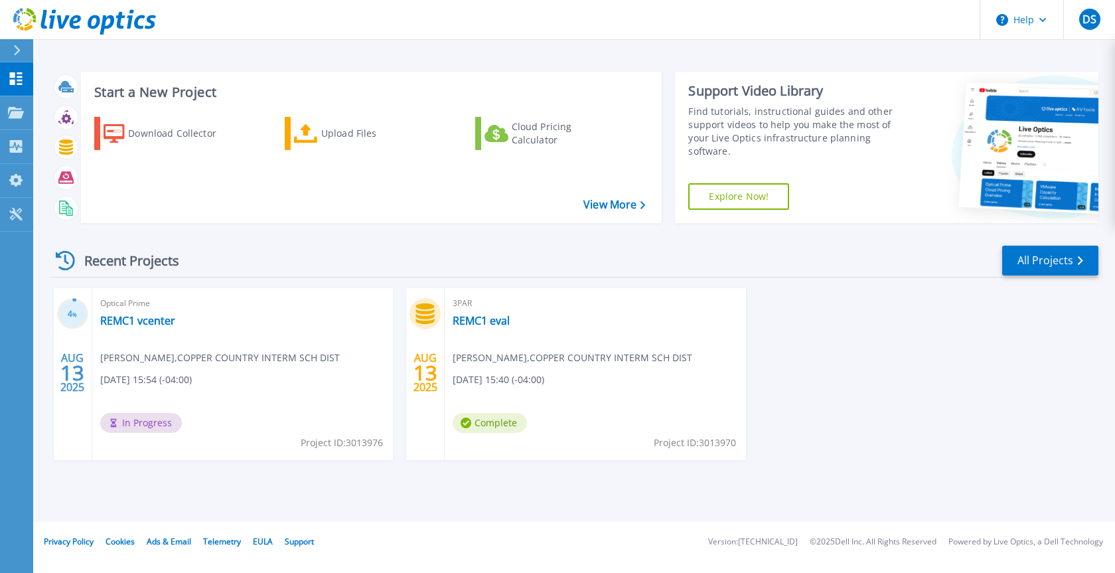
click at [502, 416] on span "Complete" at bounding box center [490, 423] width 74 height 20
click at [490, 321] on link "REMC1 eval" at bounding box center [481, 320] width 57 height 13
click at [175, 90] on h3 "Start a New Project" at bounding box center [369, 92] width 551 height 15
click at [613, 200] on link "View More" at bounding box center [614, 204] width 62 height 13
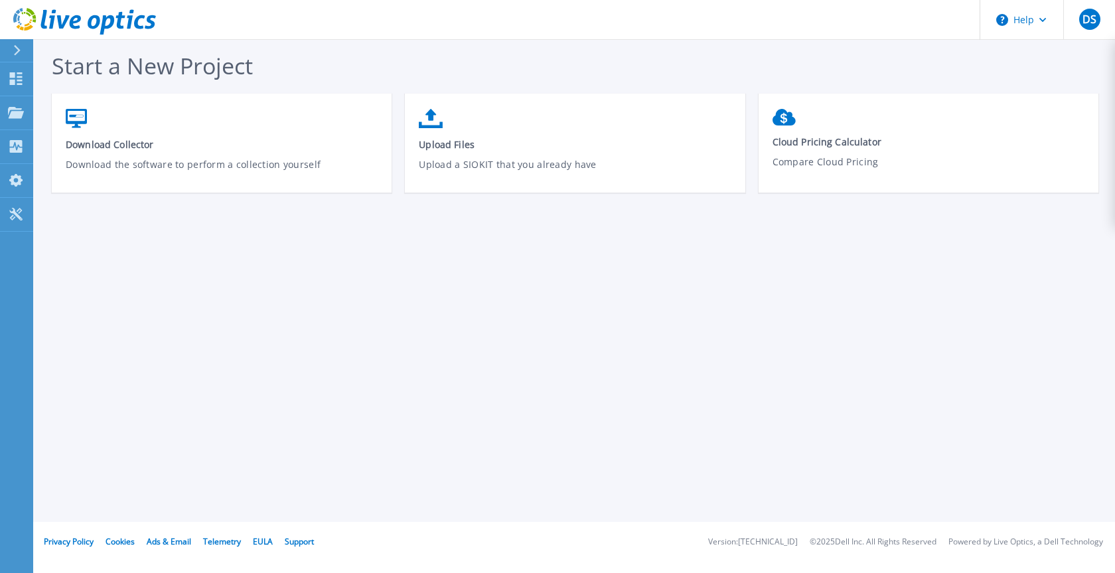
click at [69, 13] on icon at bounding box center [84, 21] width 143 height 27
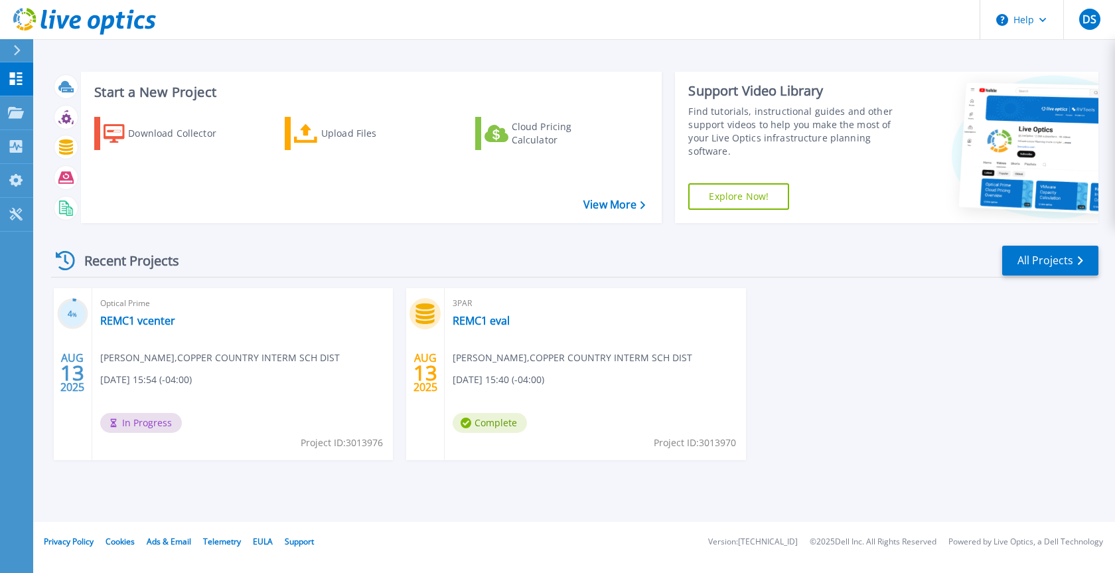
click at [617, 196] on div "Download Collector Upload Files Cloud Pricing Calculator" at bounding box center [370, 161] width 572 height 110
click at [612, 203] on link "View More" at bounding box center [614, 204] width 62 height 13
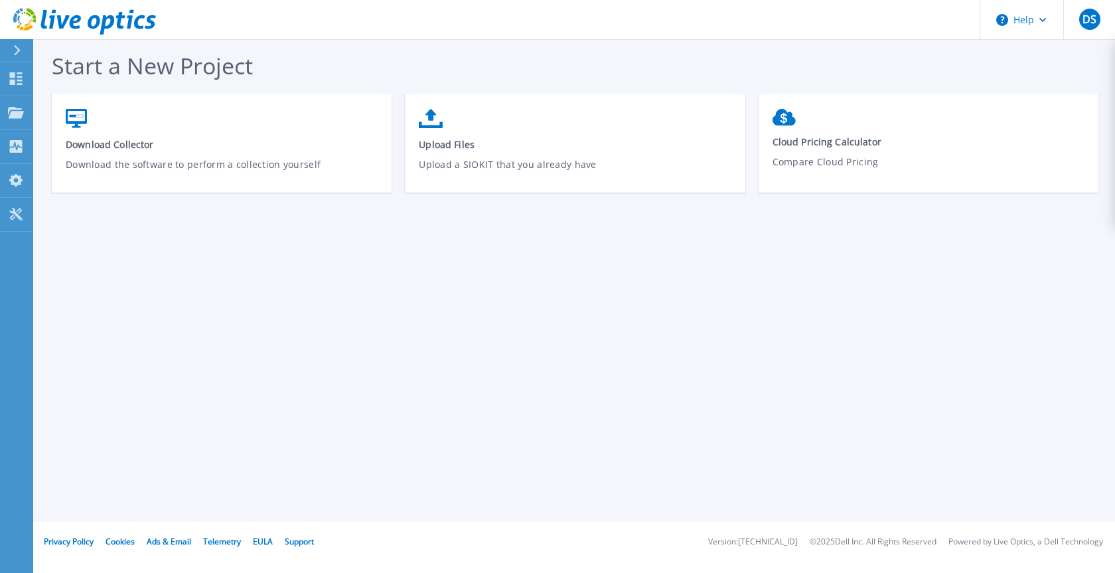
click at [16, 46] on icon at bounding box center [17, 50] width 7 height 11
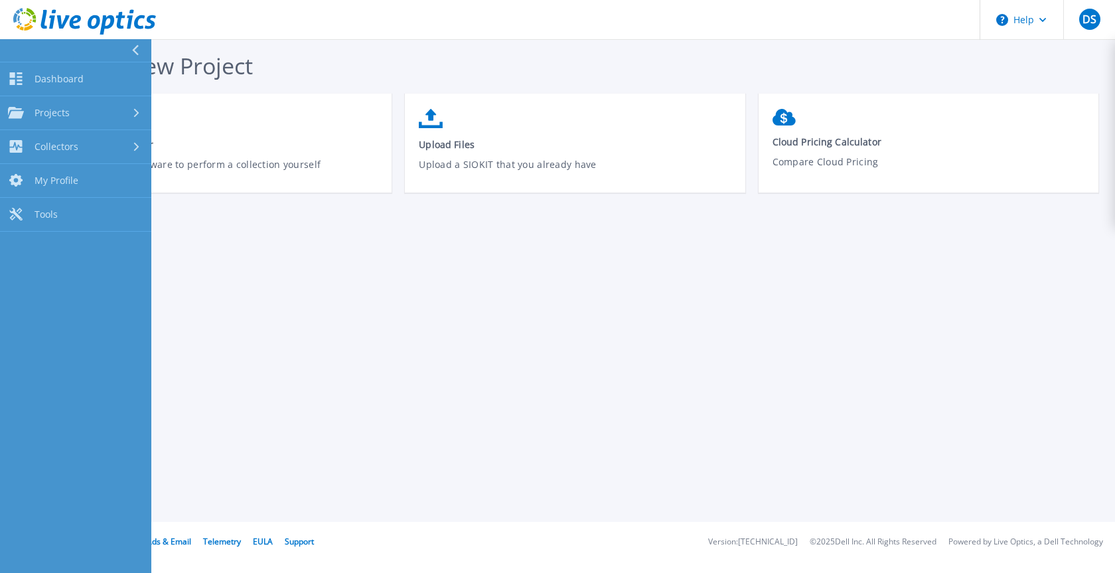
click at [71, 21] on icon at bounding box center [75, 22] width 11 height 14
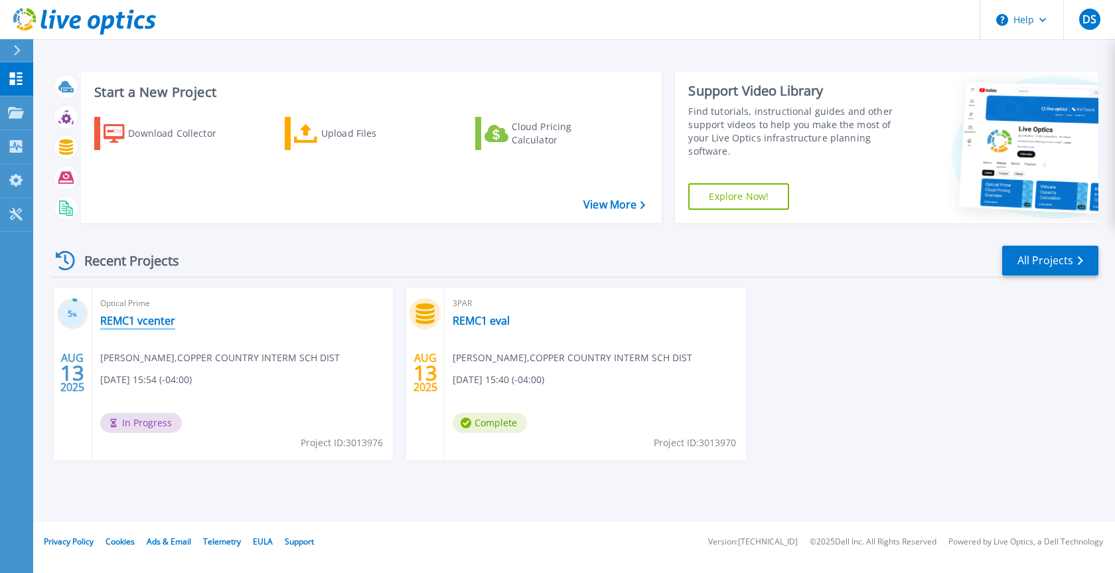
click at [152, 317] on link "REMC1 vcenter" at bounding box center [137, 320] width 75 height 13
